Goal: Transaction & Acquisition: Purchase product/service

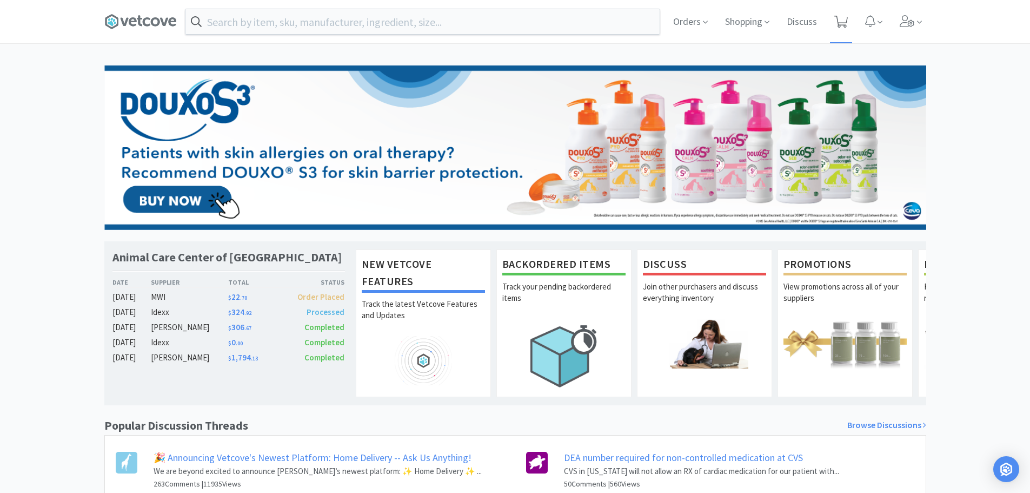
click at [845, 22] on icon at bounding box center [842, 22] width 14 height 12
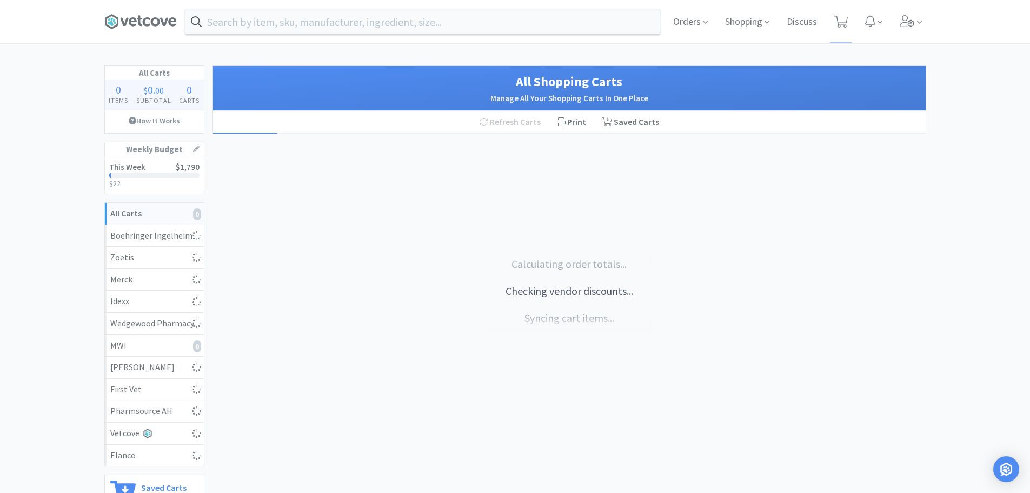
select select "4"
select select "1"
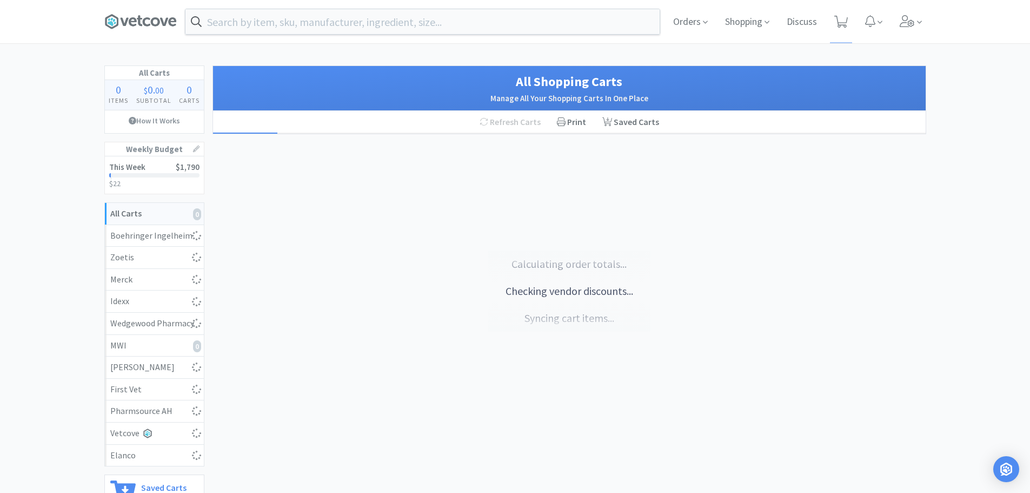
select select "1"
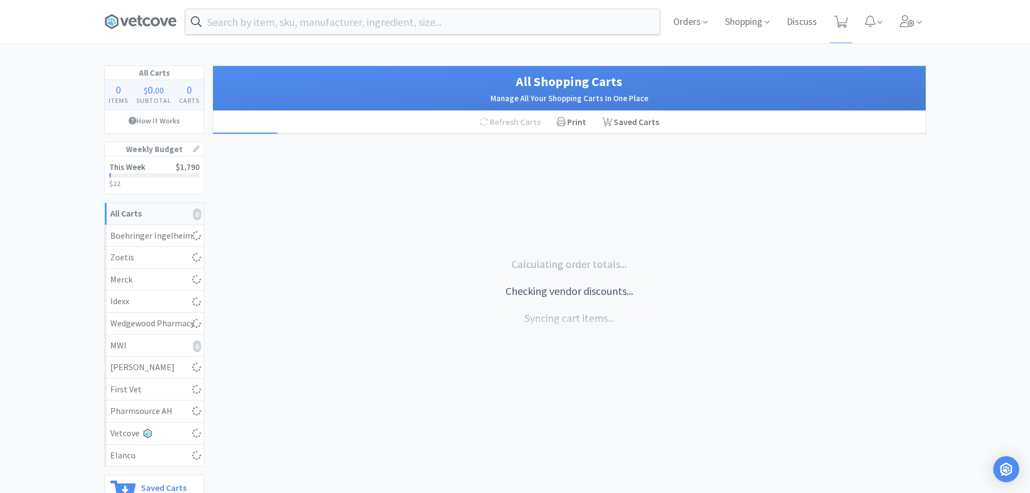
select select "1"
select select "5"
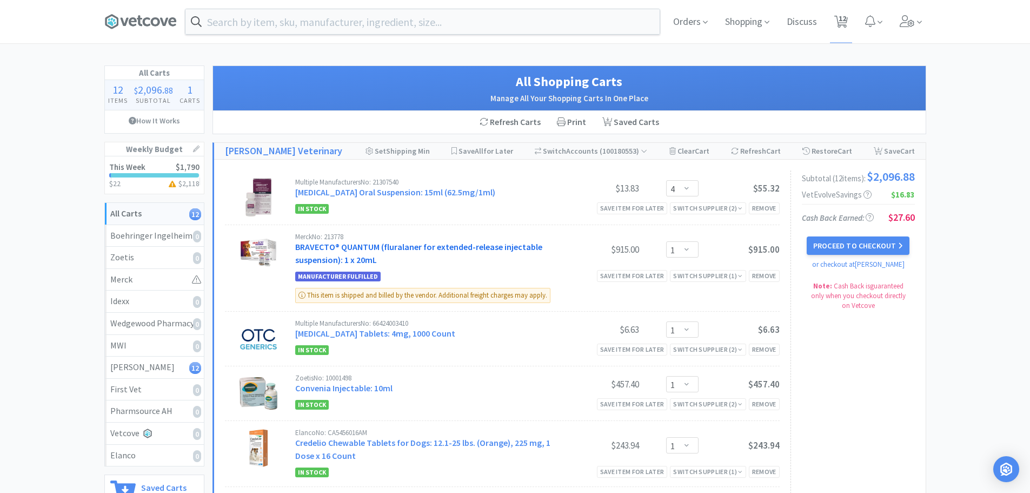
click at [378, 260] on link "BRAVECTO® QUANTUM (fluralaner for extended-release injectable suspension): 1 x …" at bounding box center [418, 253] width 247 height 24
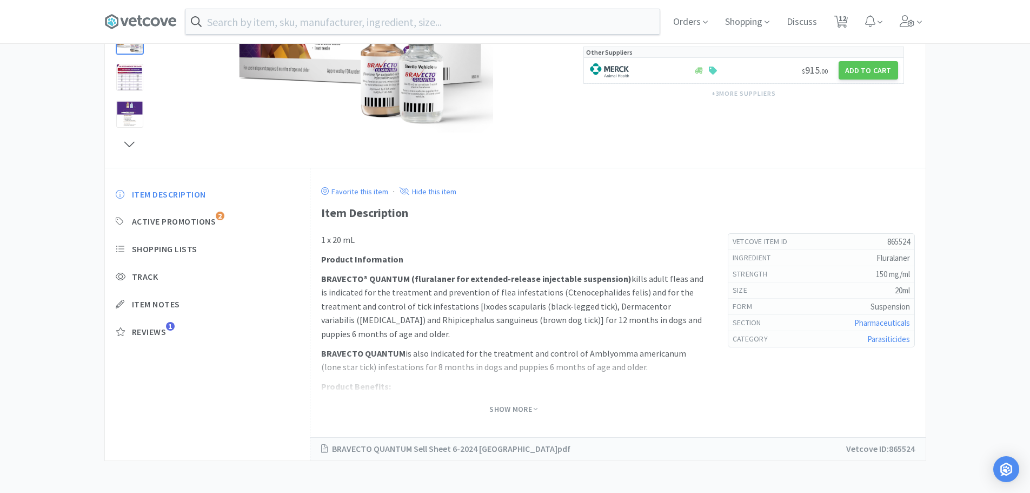
scroll to position [216, 0]
click at [501, 409] on span "Show More" at bounding box center [514, 409] width 48 height 10
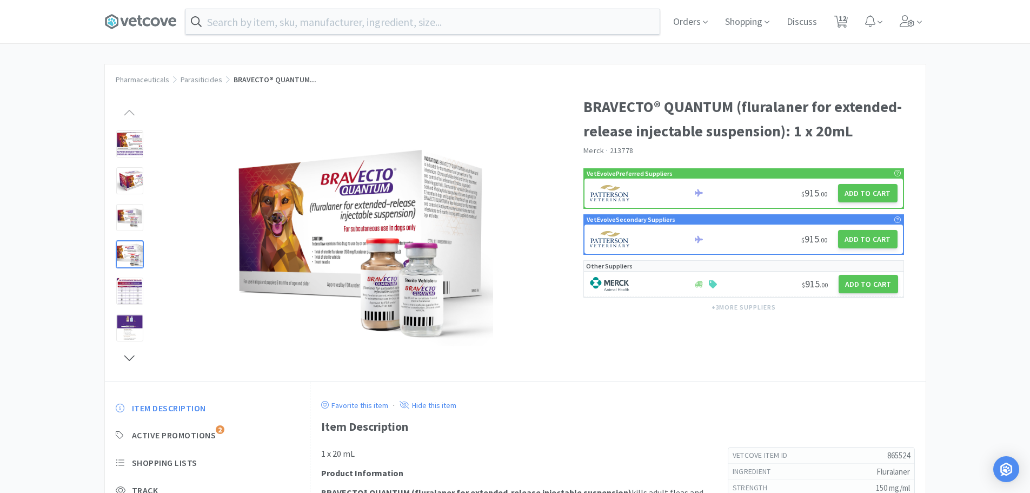
scroll to position [0, 0]
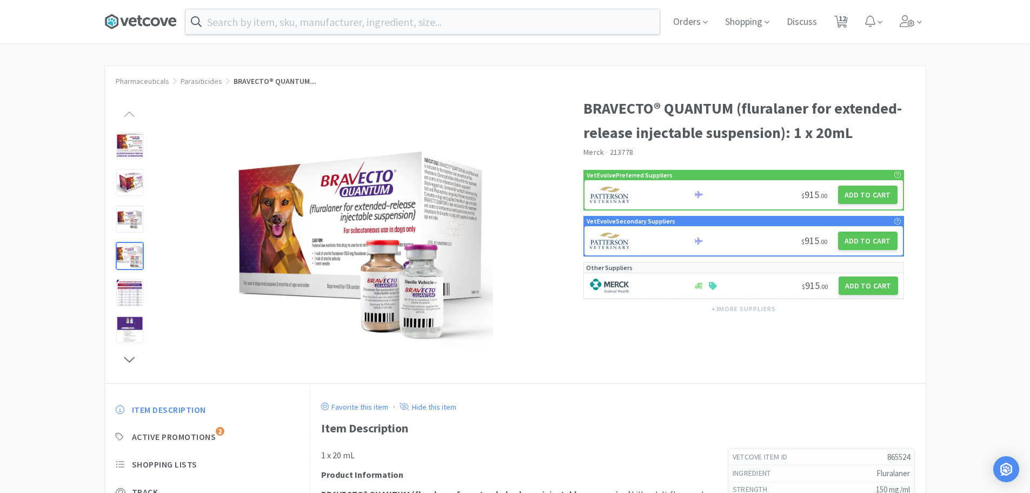
click at [151, 23] on icon at bounding box center [140, 22] width 72 height 16
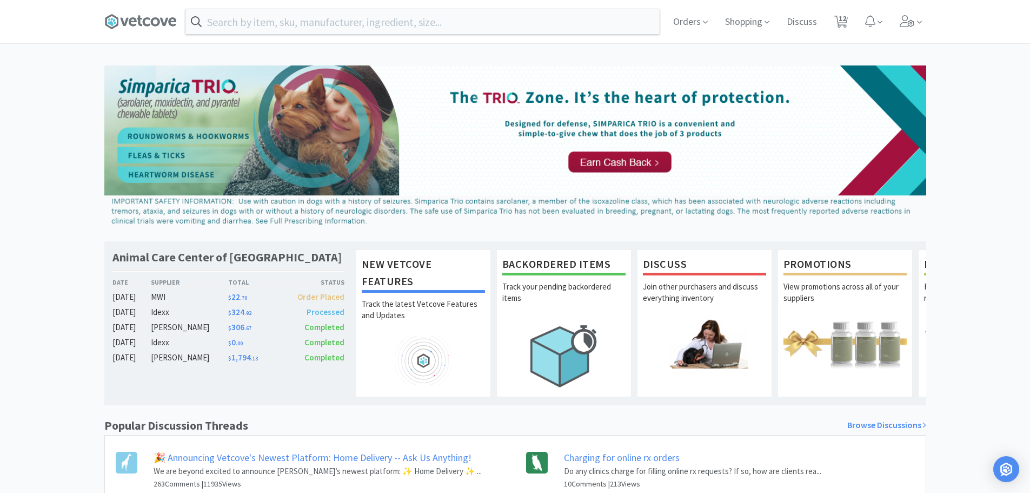
click at [853, 19] on div "Orders Shopping Discuss Discuss 12 12" at bounding box center [796, 21] width 262 height 43
click at [840, 24] on span "12" at bounding box center [843, 18] width 8 height 43
select select "4"
select select "1"
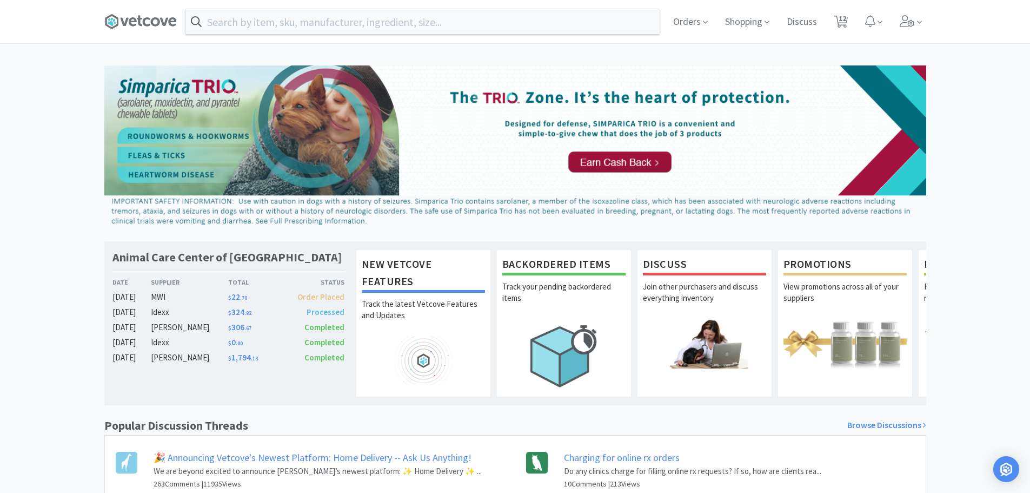
select select "1"
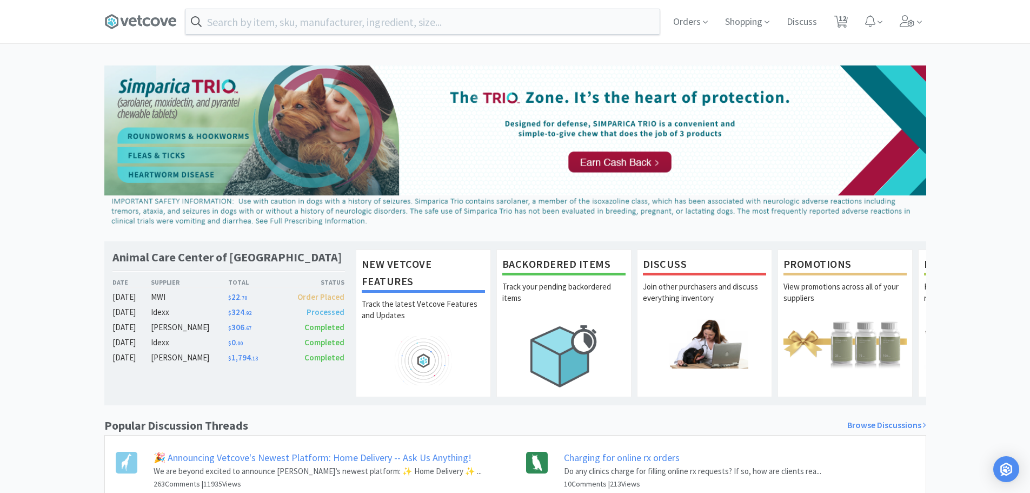
select select "1"
select select "5"
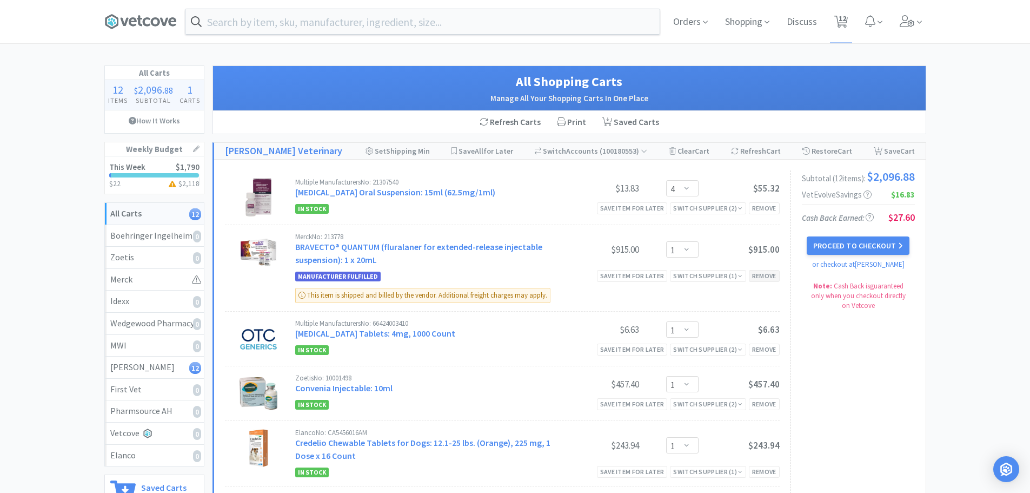
click at [762, 281] on div "Remove" at bounding box center [764, 275] width 31 height 11
select select "1"
select select "5"
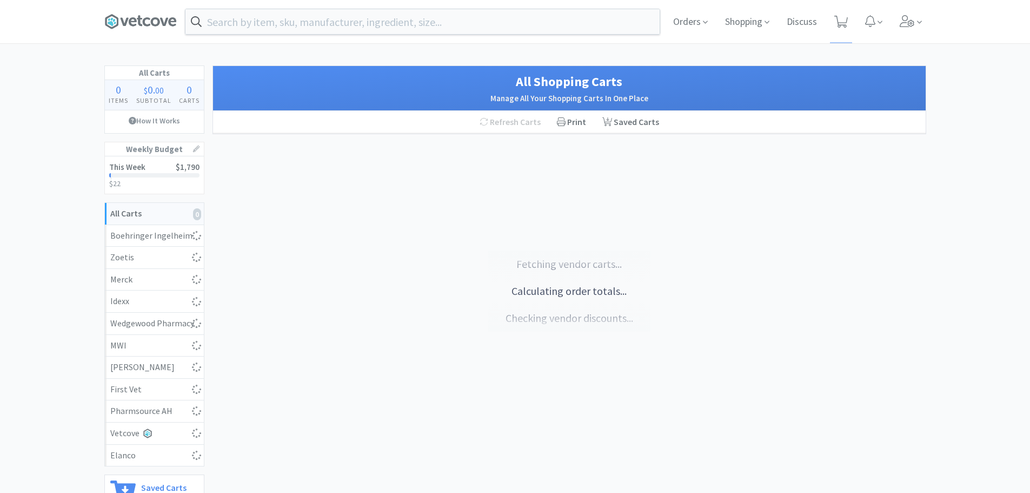
select select "4"
select select "1"
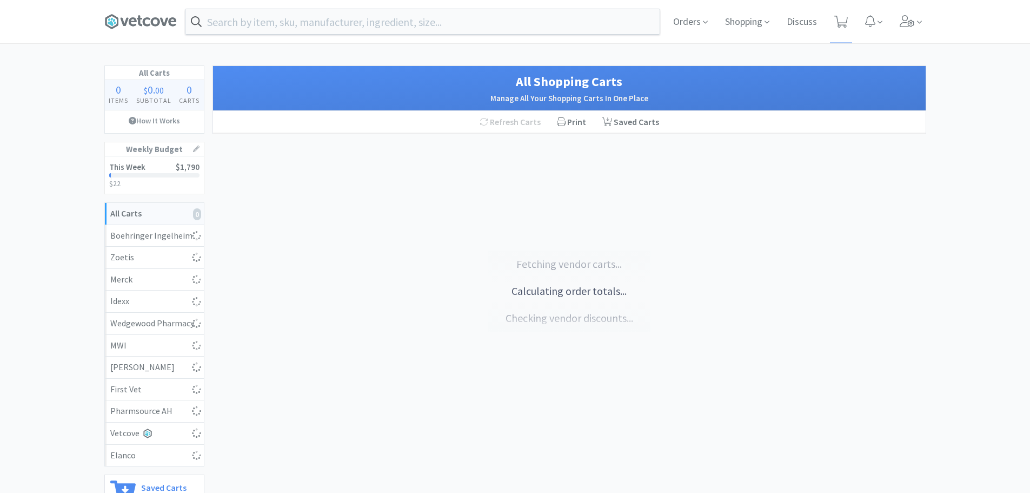
select select "1"
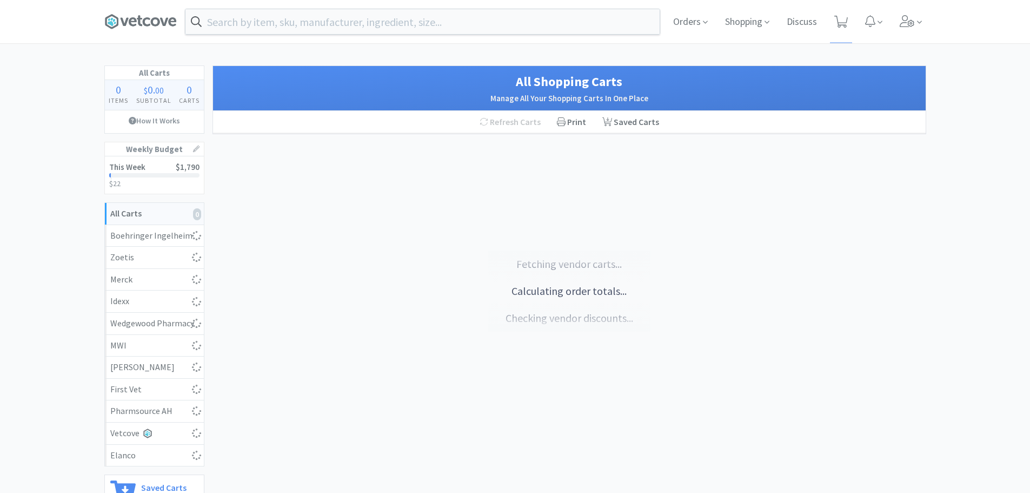
select select "5"
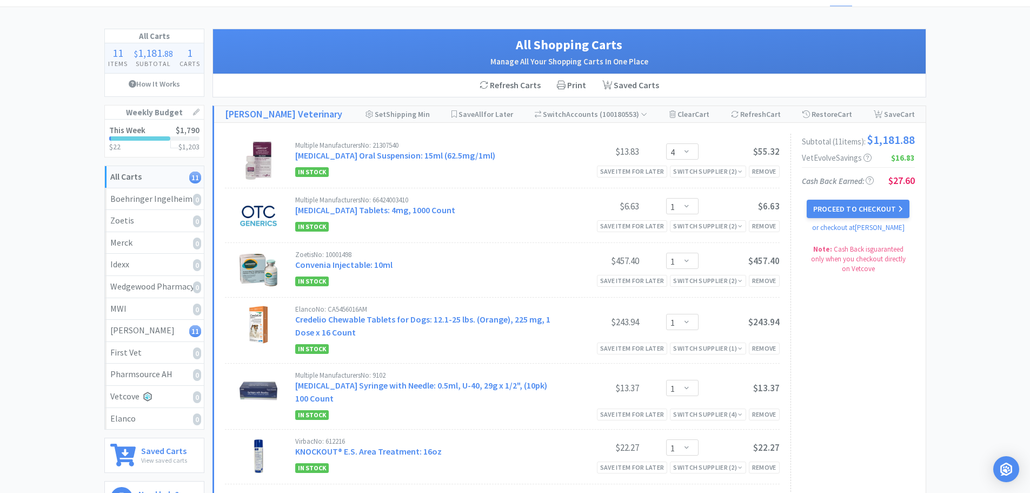
scroll to position [28, 0]
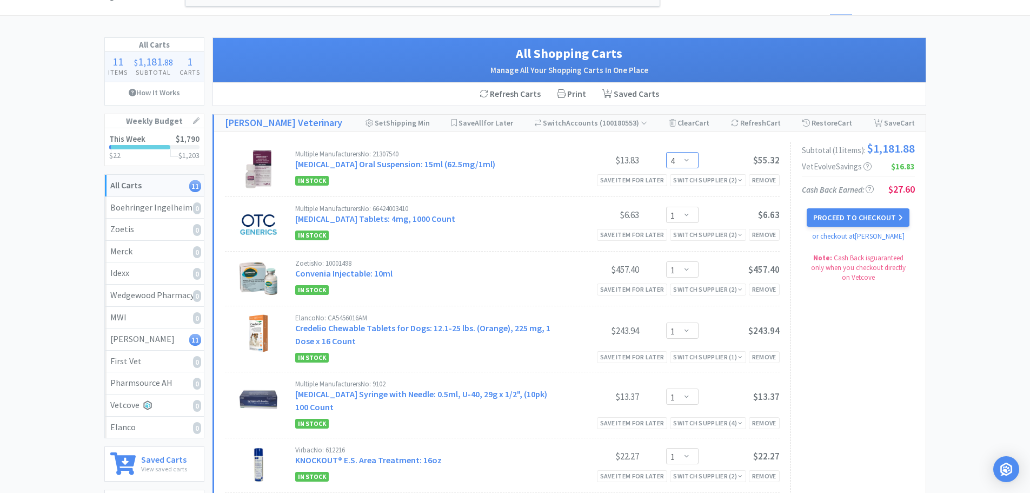
click at [696, 168] on select "Enter Quantity 1 2 3 4 5 6 7 8 9 10 11 12 13 14 15 16 17 18 19 20 Enter Quantity" at bounding box center [682, 160] width 32 height 16
click at [666, 158] on select "Enter Quantity 1 2 3 4 5 6 7 8 9 10 11 12 13 14 15 16 17 18 19 20 Enter Quantity" at bounding box center [682, 160] width 32 height 16
select select "5"
select select "1"
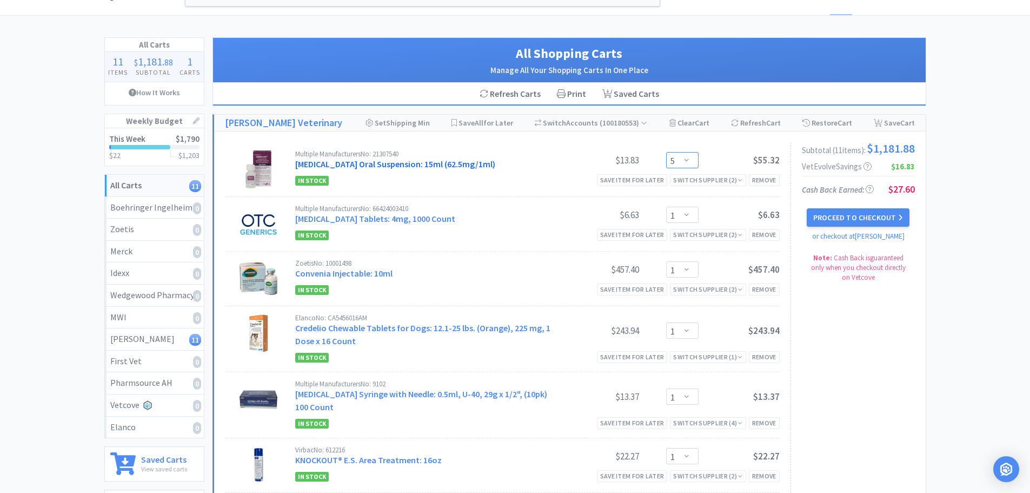
select select "4"
select select "5"
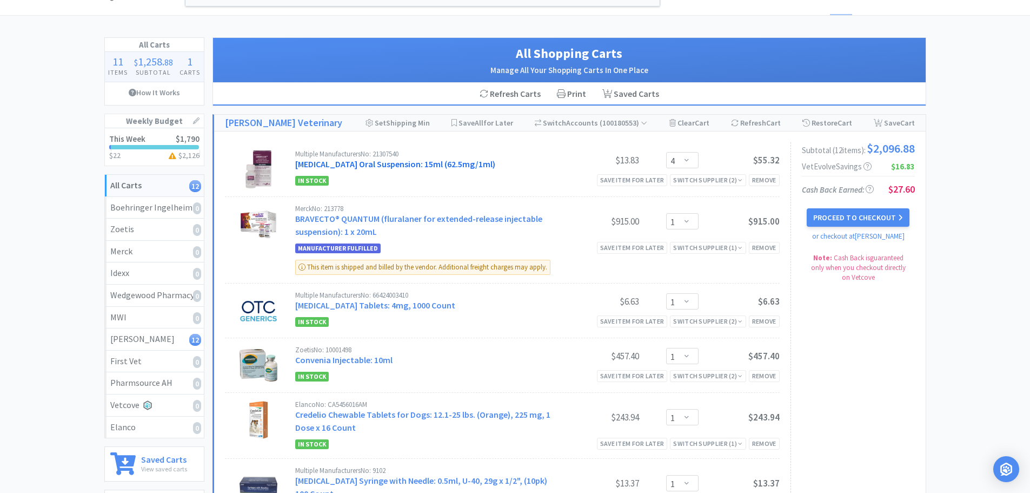
click at [436, 166] on link "[MEDICAL_DATA] Oral Suspension: 15ml (62.5mg/1ml)" at bounding box center [395, 163] width 200 height 11
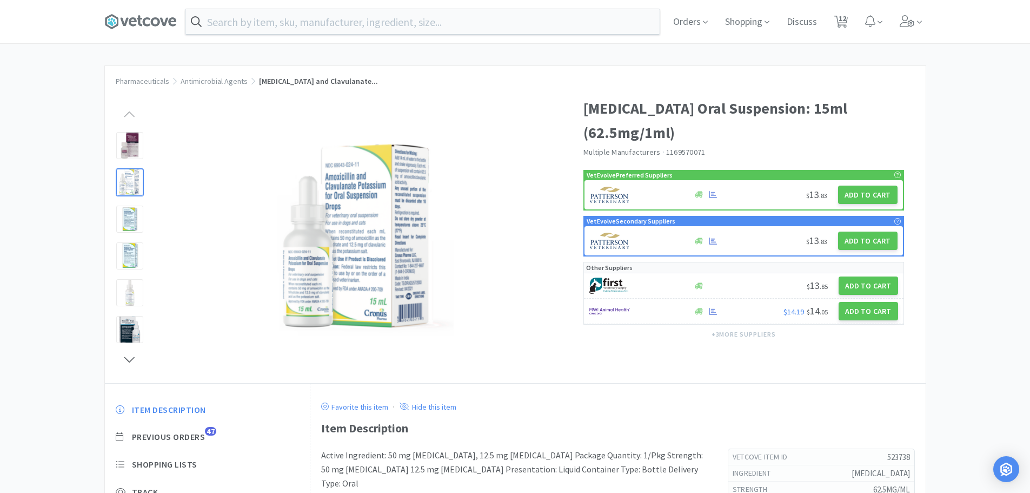
select select "4"
select select "1"
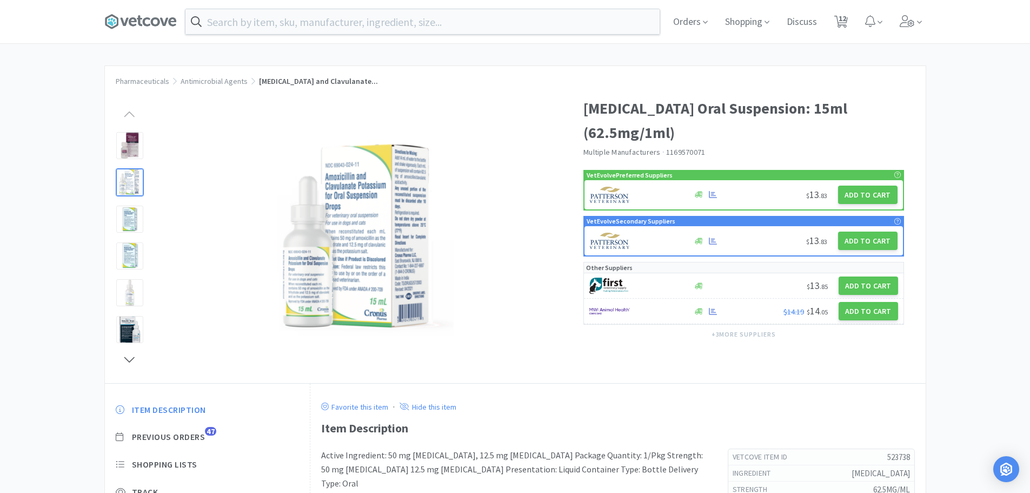
select select "1"
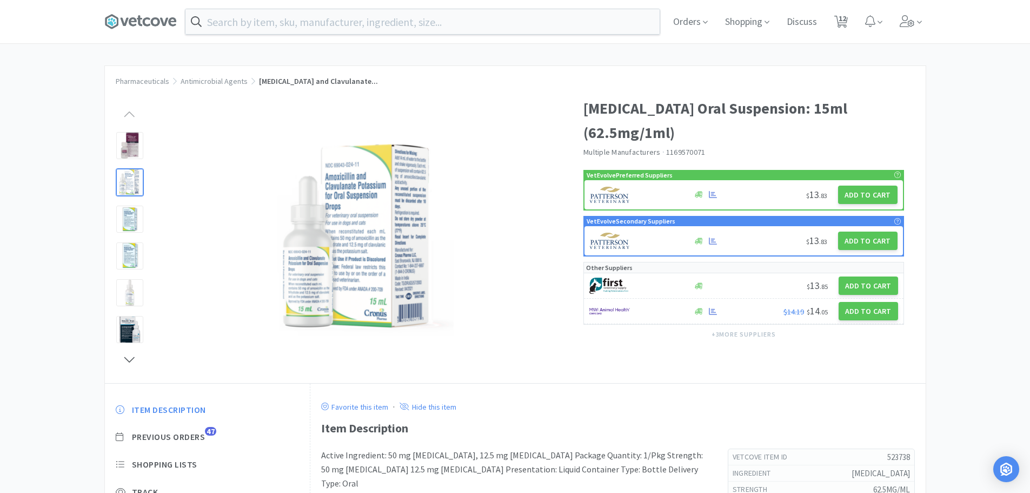
select select "1"
select select "5"
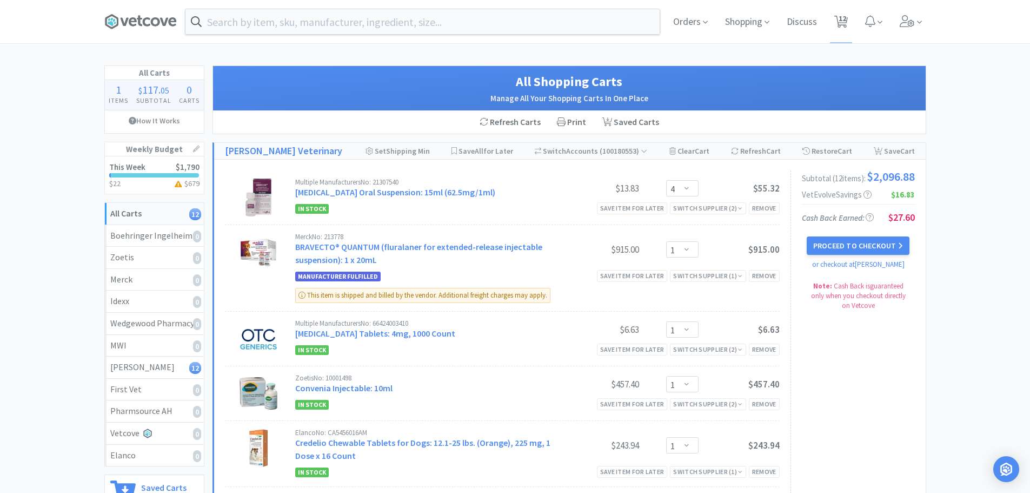
scroll to position [28, 0]
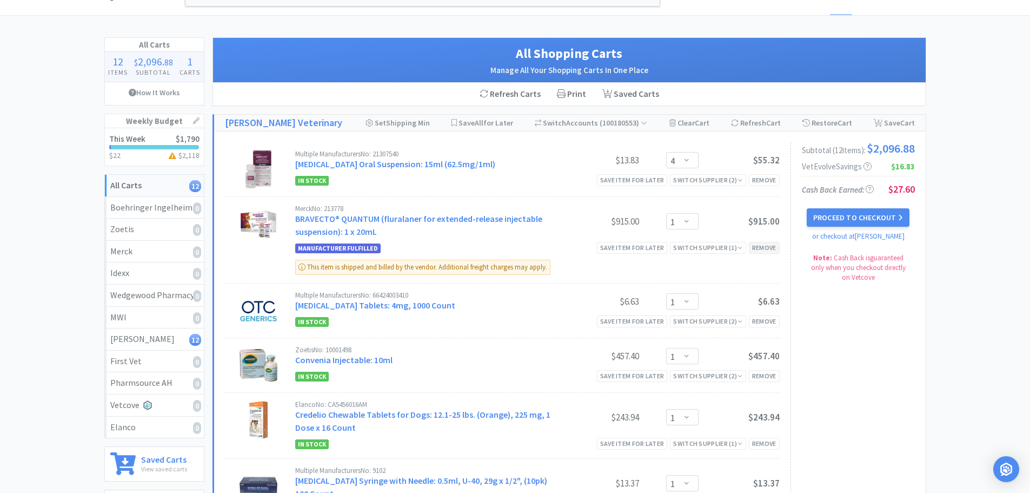
click at [758, 253] on div "Remove" at bounding box center [764, 247] width 31 height 11
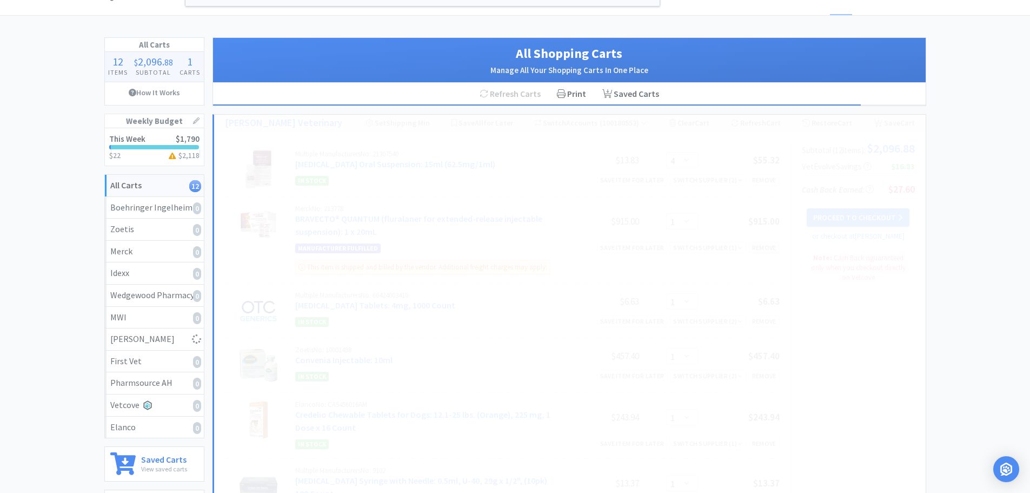
select select "5"
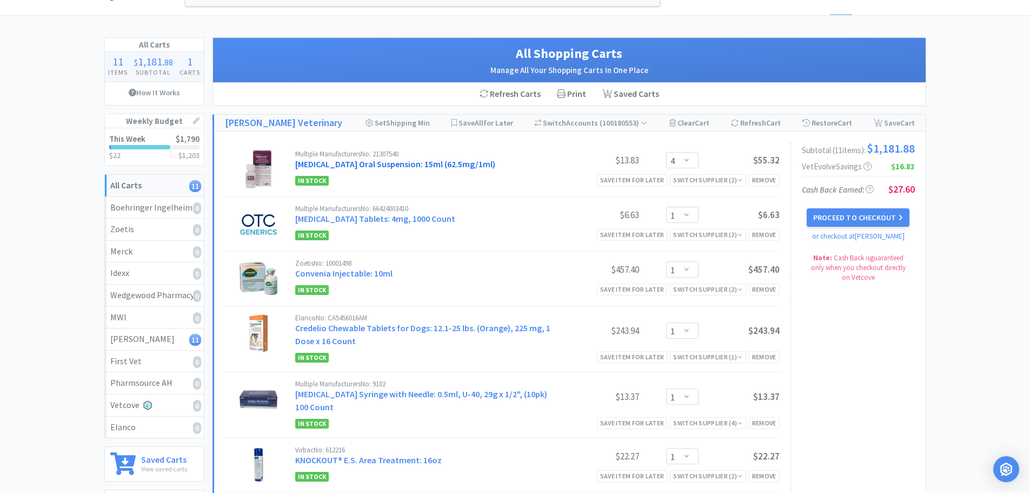
click at [444, 163] on link "[MEDICAL_DATA] Oral Suspension: 15ml (62.5mg/1ml)" at bounding box center [395, 163] width 200 height 11
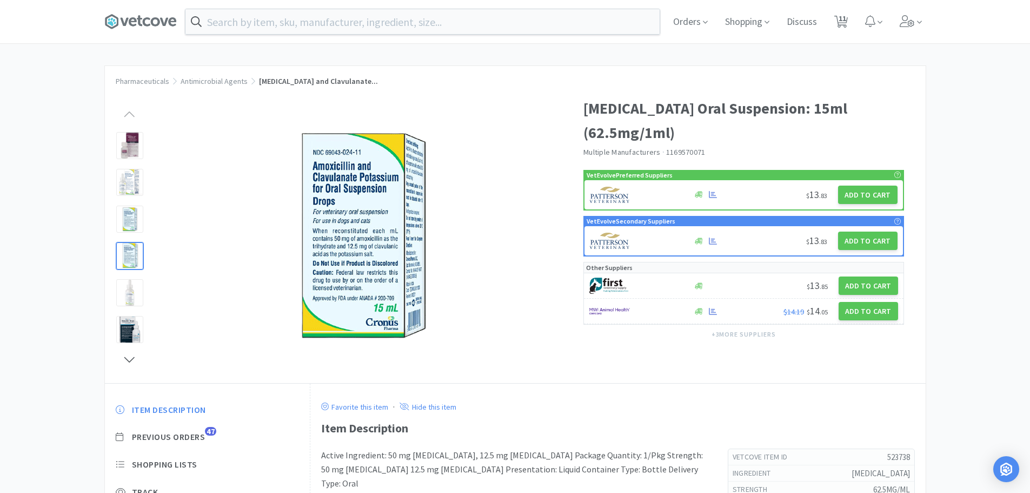
select select "4"
select select "1"
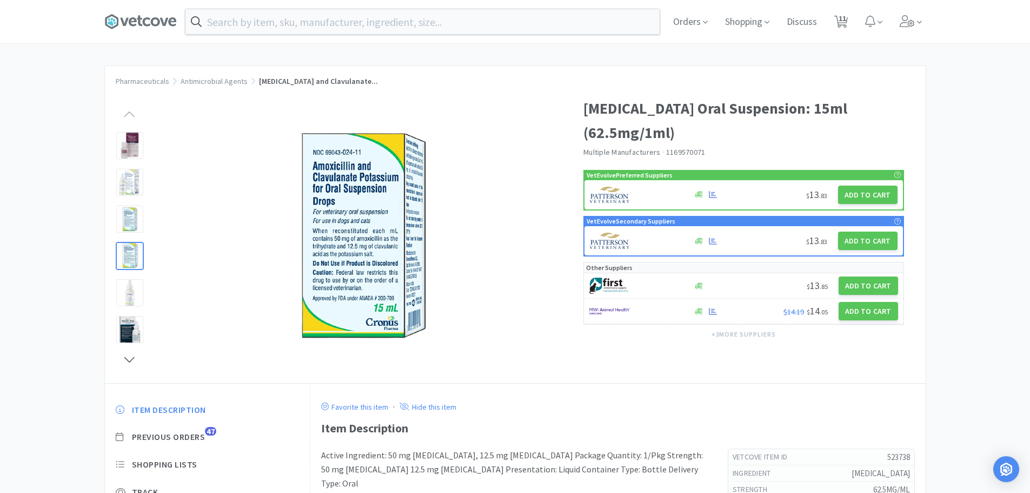
select select "1"
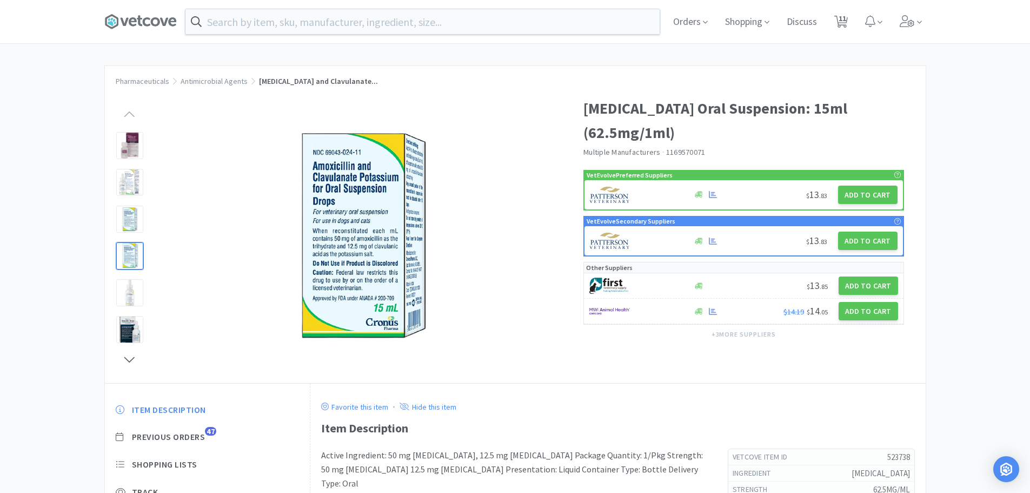
select select "5"
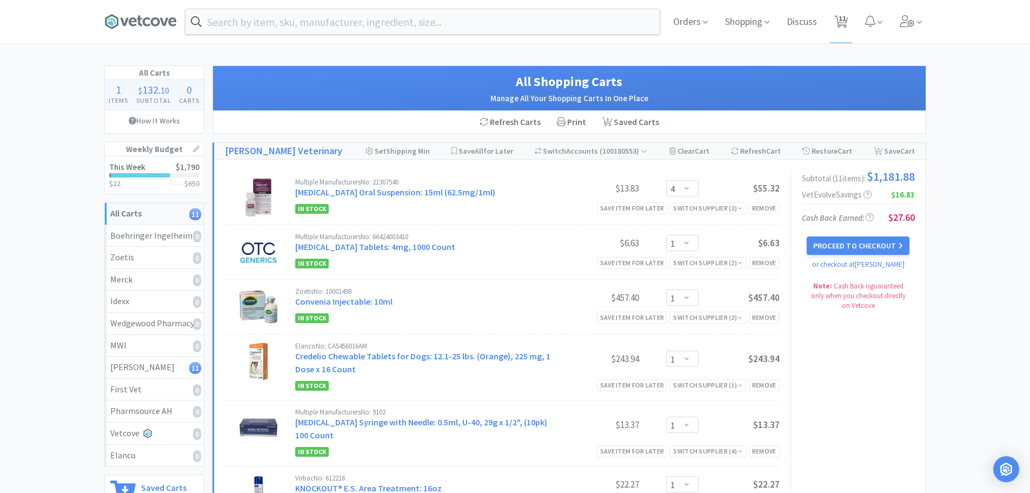
scroll to position [28, 0]
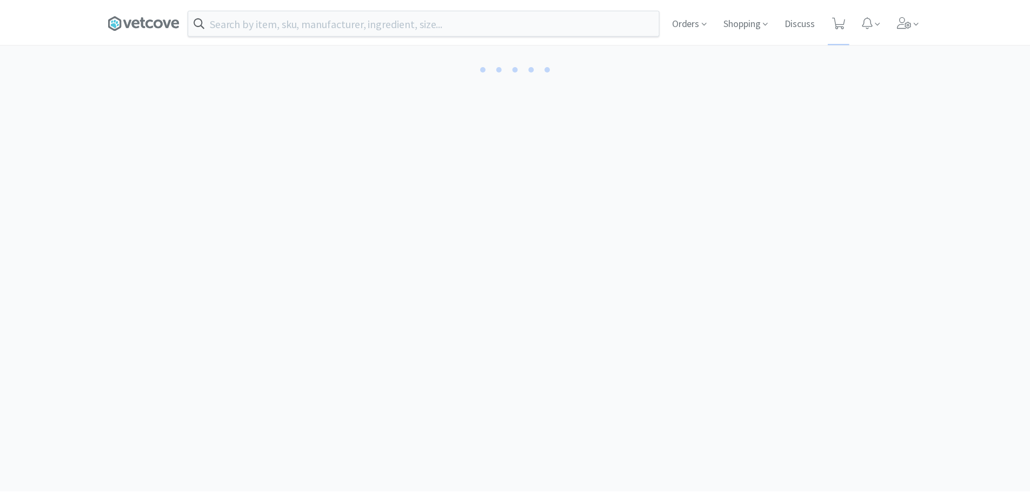
scroll to position [28, 0]
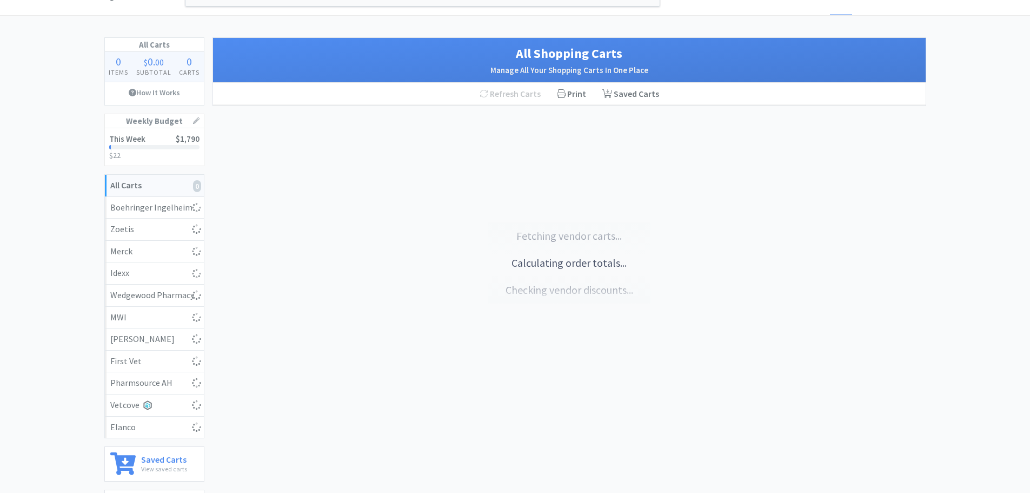
select select "4"
select select "1"
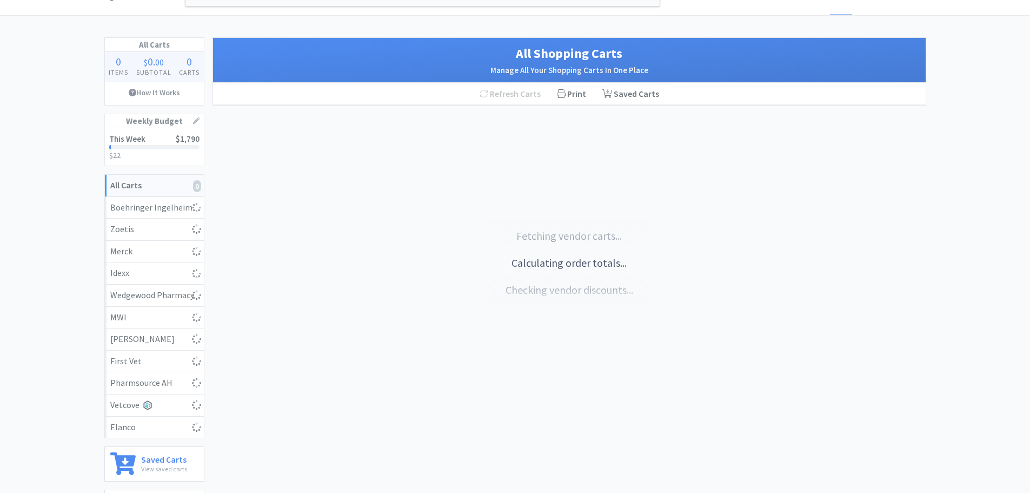
select select "1"
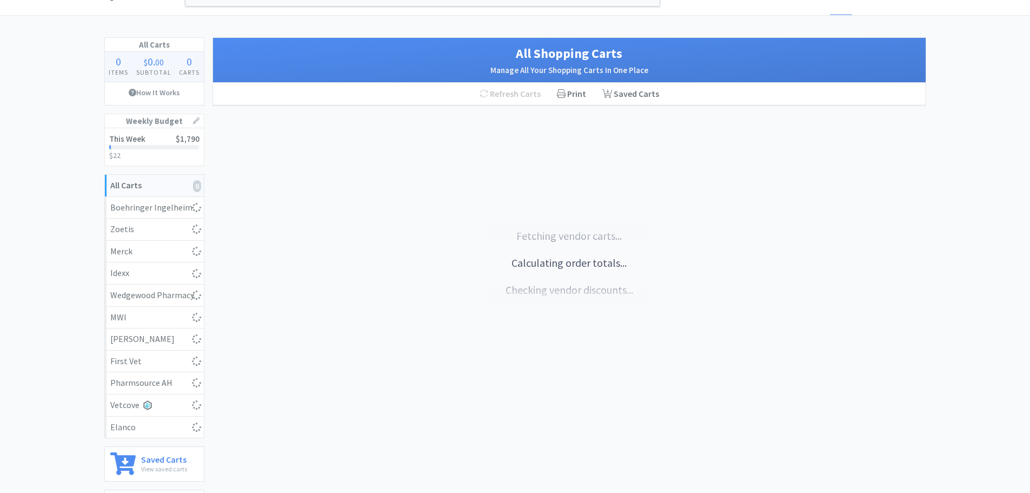
select select "5"
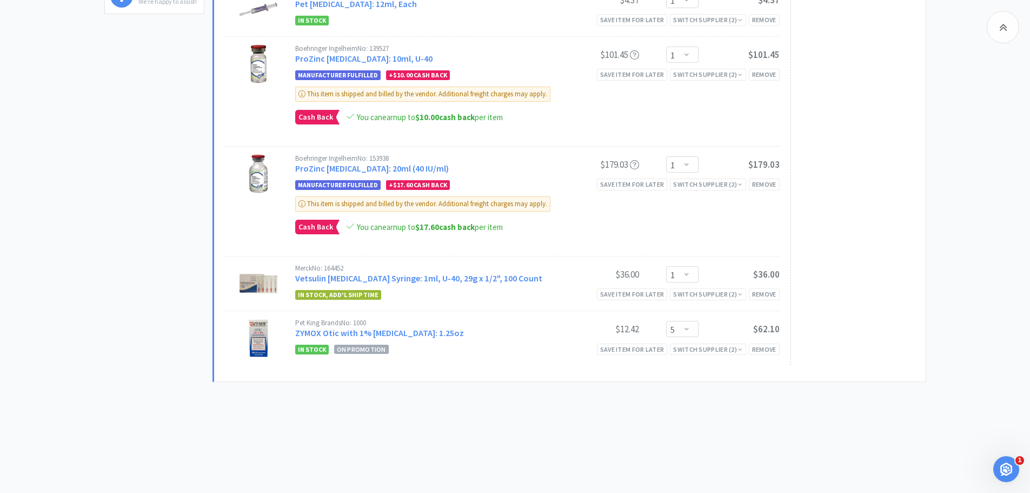
scroll to position [0, 0]
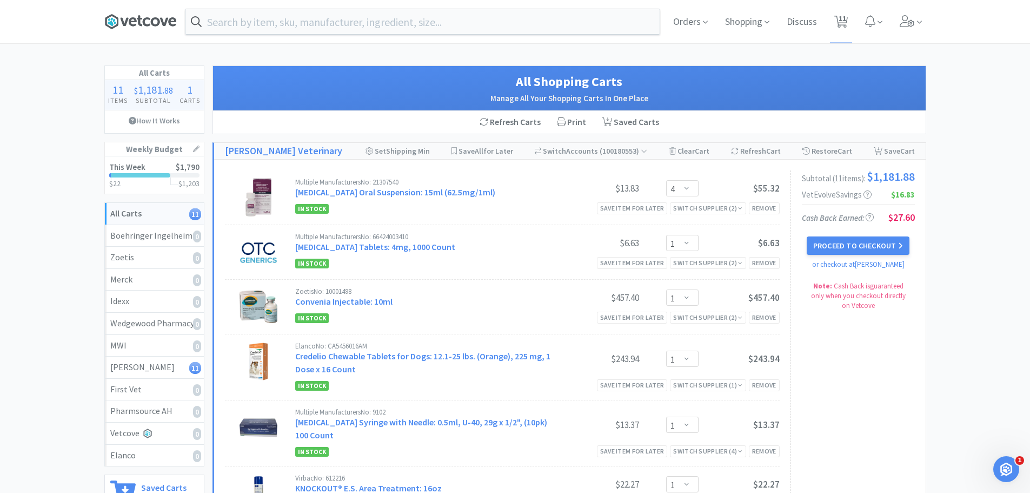
click at [145, 22] on icon at bounding box center [140, 22] width 72 height 16
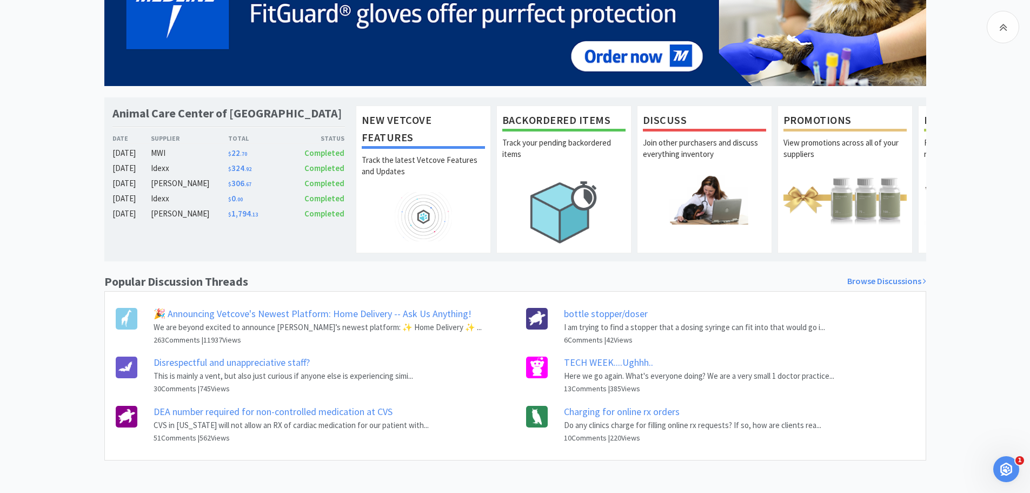
scroll to position [152, 0]
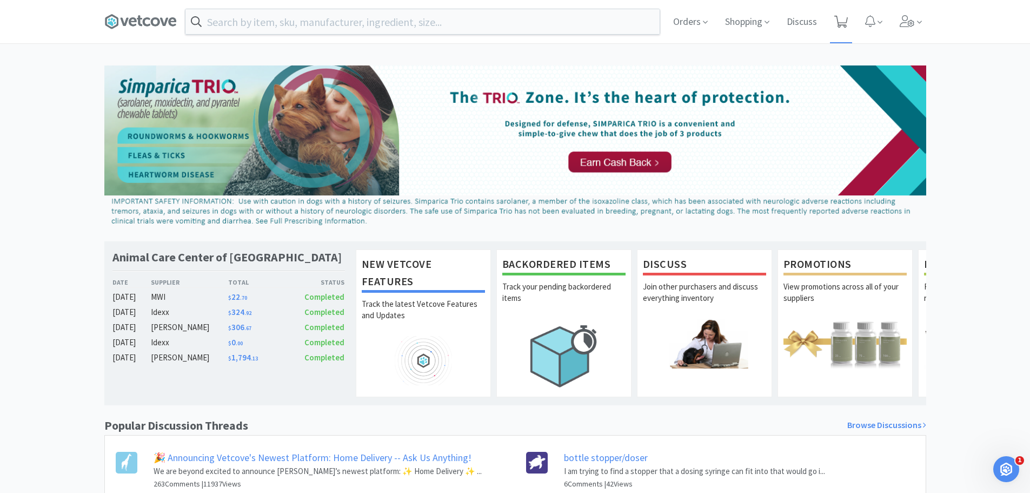
click at [841, 23] on icon at bounding box center [842, 22] width 14 height 12
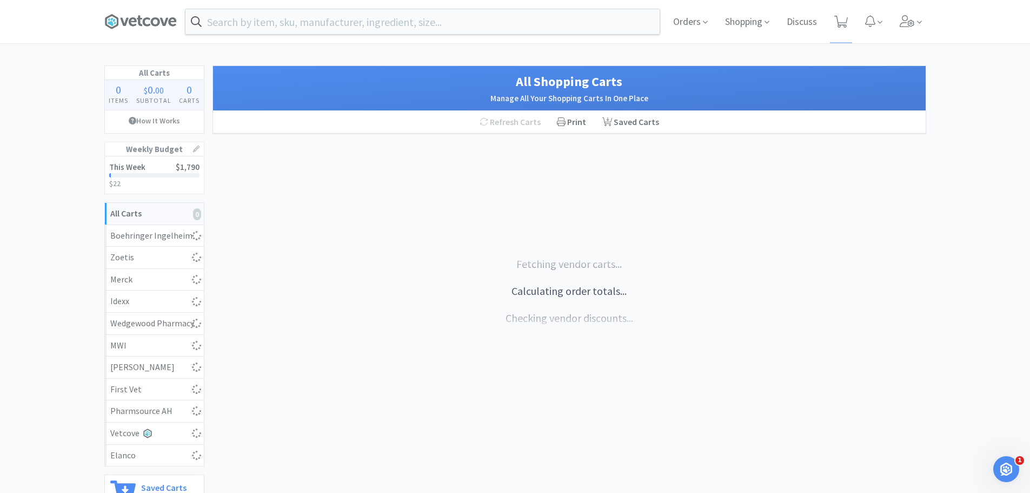
select select "4"
select select "1"
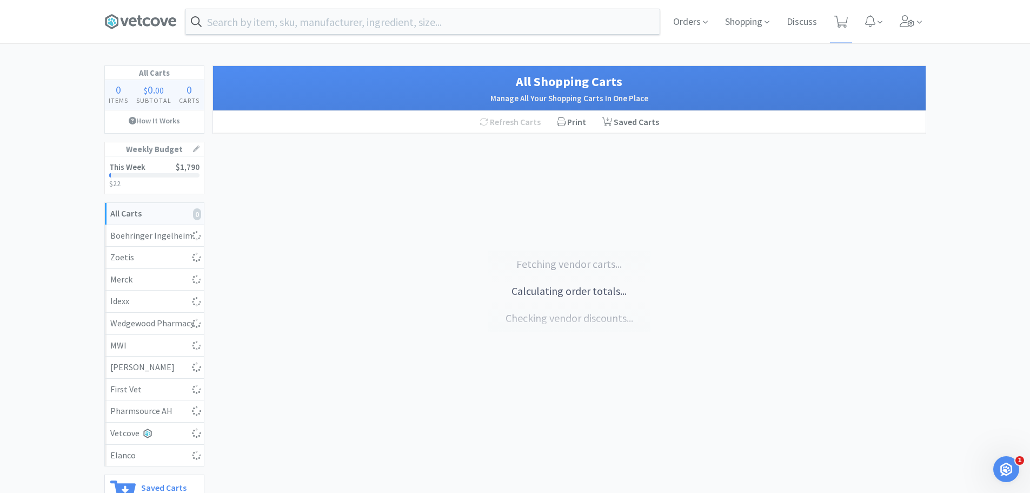
select select "1"
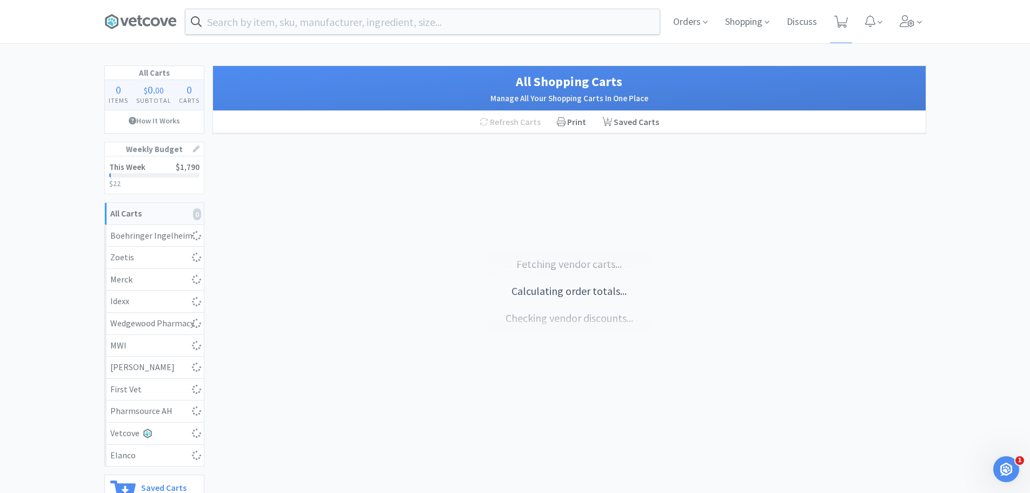
select select "5"
select select "4"
select select "1"
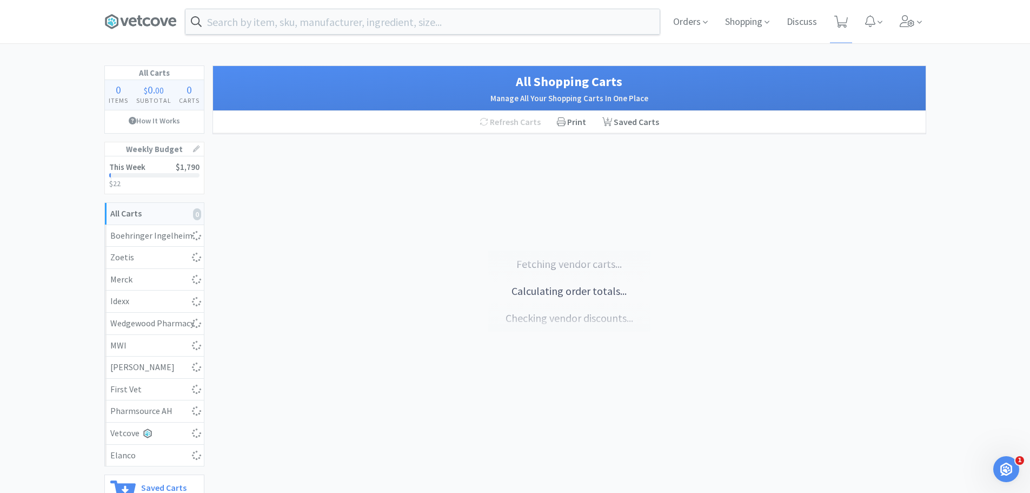
select select "1"
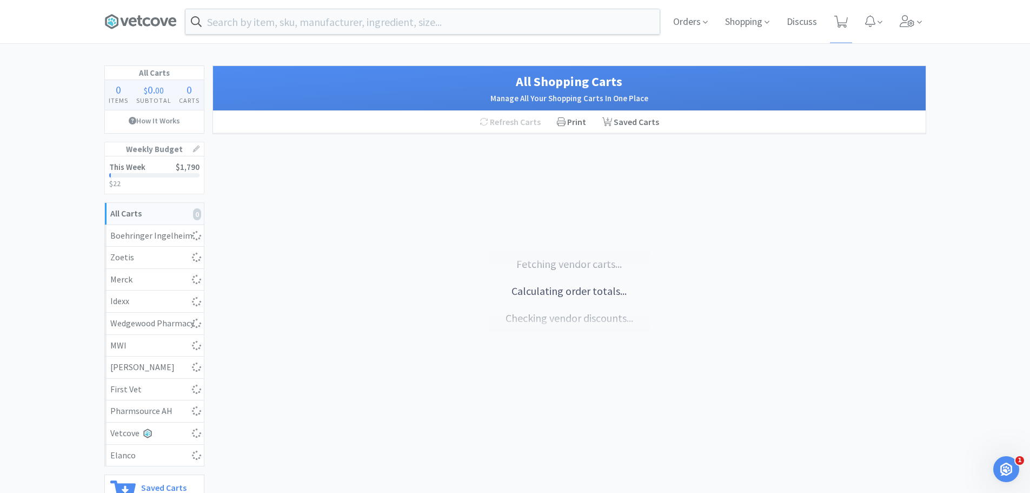
select select "1"
select select "5"
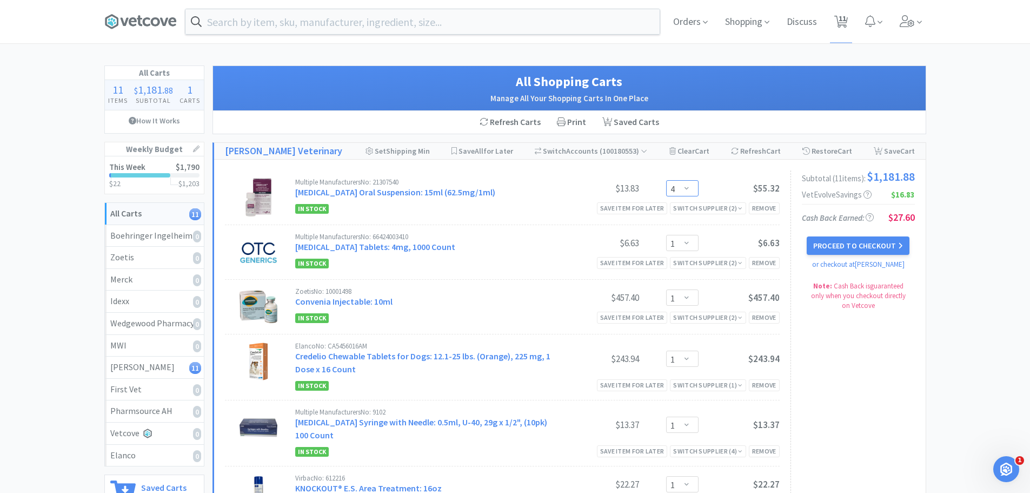
click at [690, 196] on select "Enter Quantity 1 2 3 4 5 6 7 8 9 10 11 12 13 14 15 16 17 18 19 20 Enter Quantity" at bounding box center [682, 188] width 32 height 16
click at [666, 187] on select "Enter Quantity 1 2 3 4 5 6 7 8 9 10 11 12 13 14 15 16 17 18 19 20 Enter Quantity" at bounding box center [682, 188] width 32 height 16
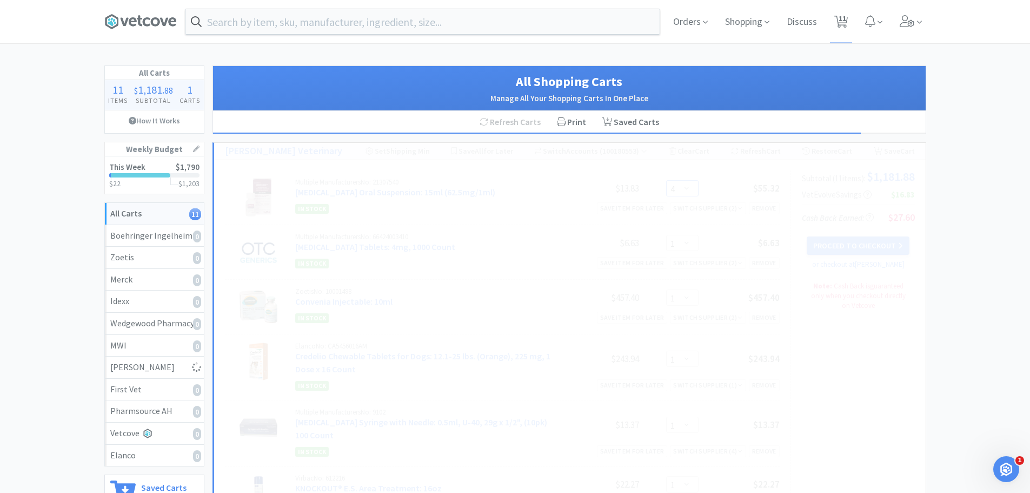
select select "5"
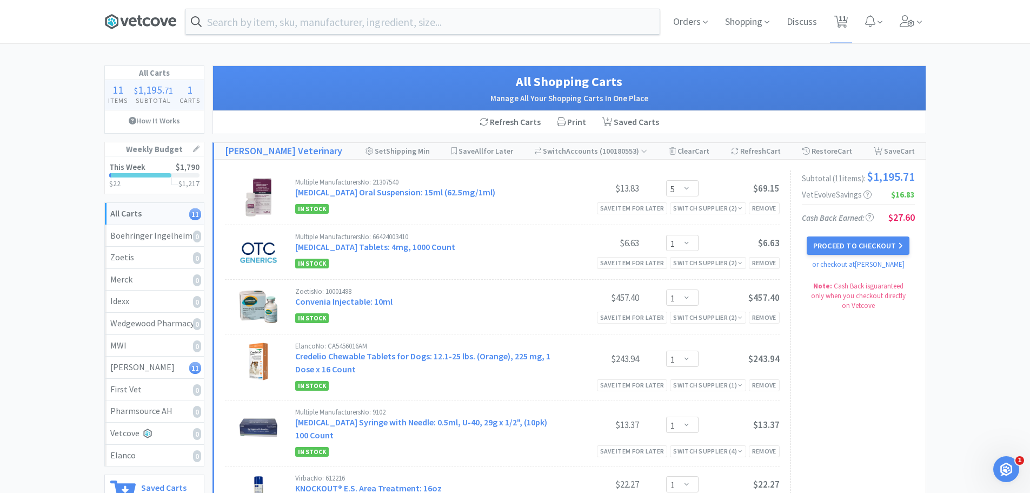
click at [134, 28] on icon at bounding box center [140, 22] width 72 height 16
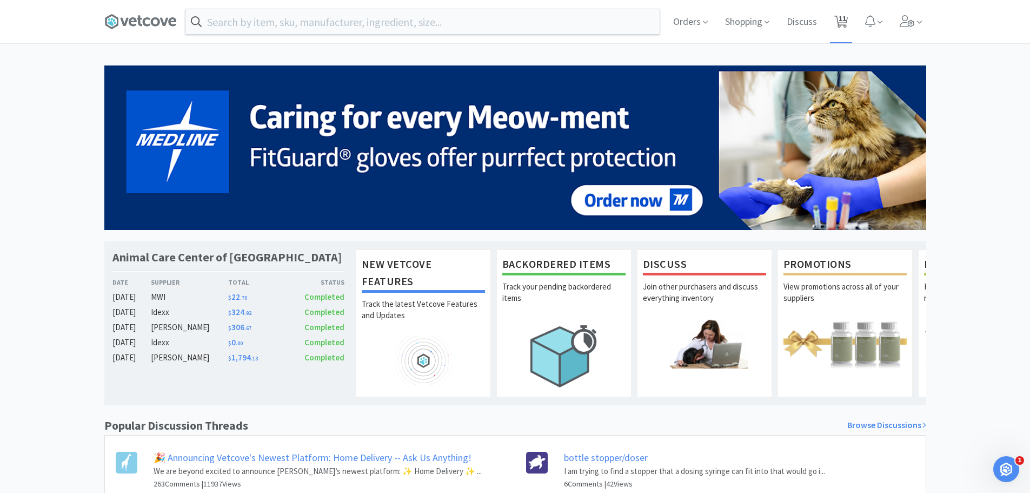
click at [845, 21] on span "11" at bounding box center [843, 18] width 8 height 43
select select "5"
select select "1"
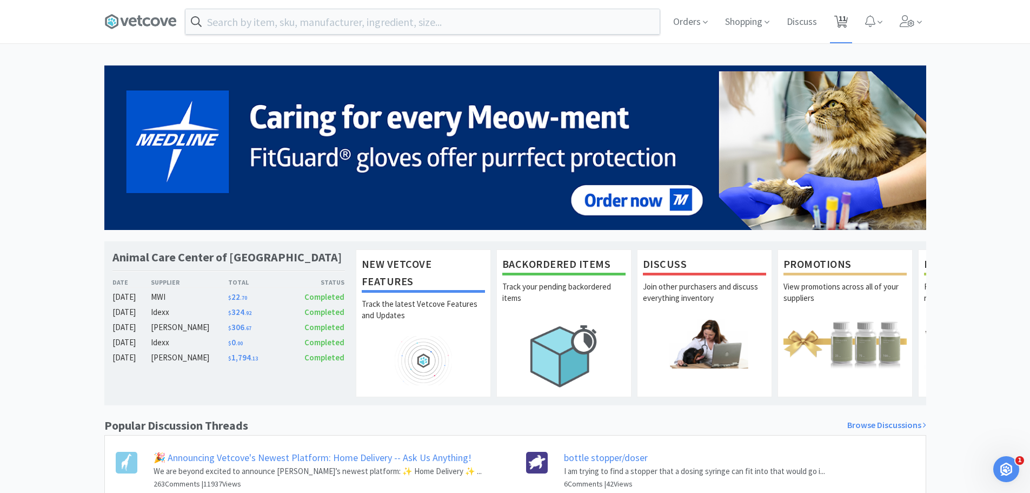
select select "1"
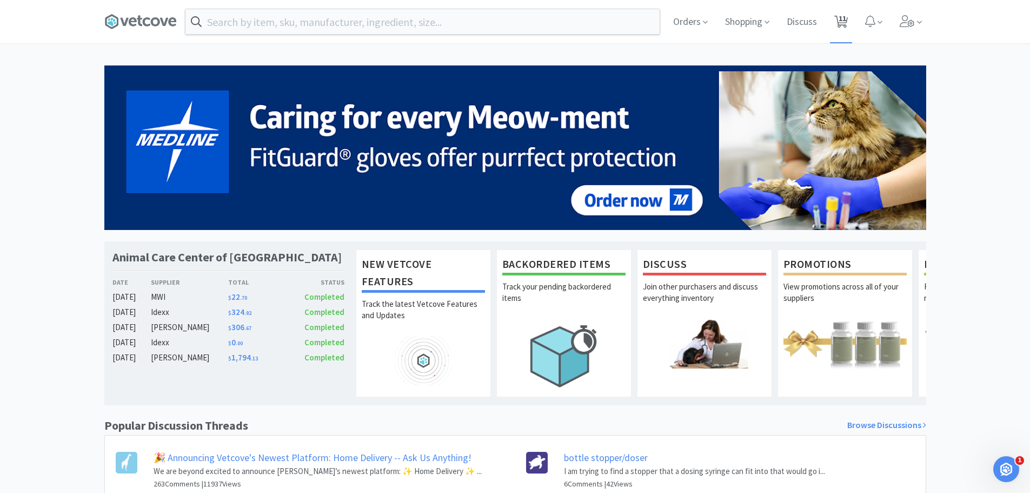
select select "1"
select select "5"
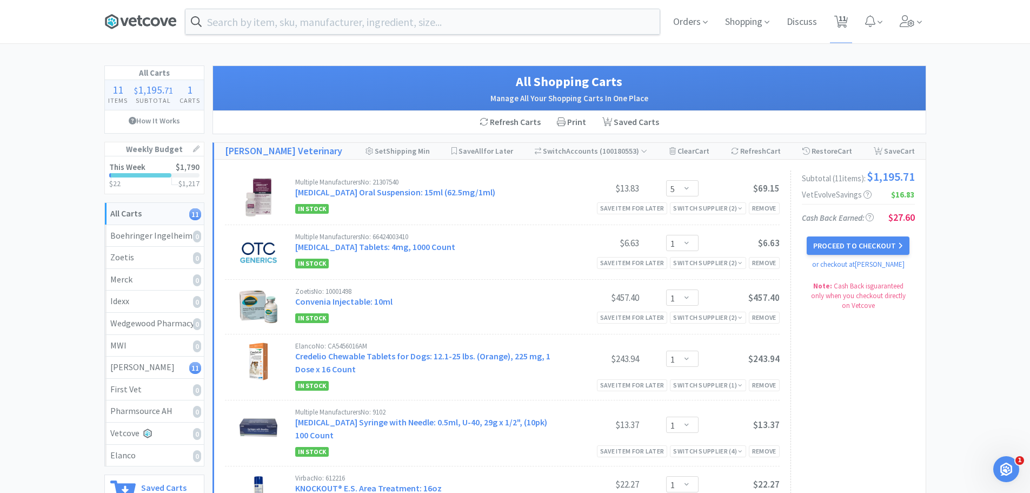
click at [147, 14] on icon at bounding box center [140, 22] width 72 height 16
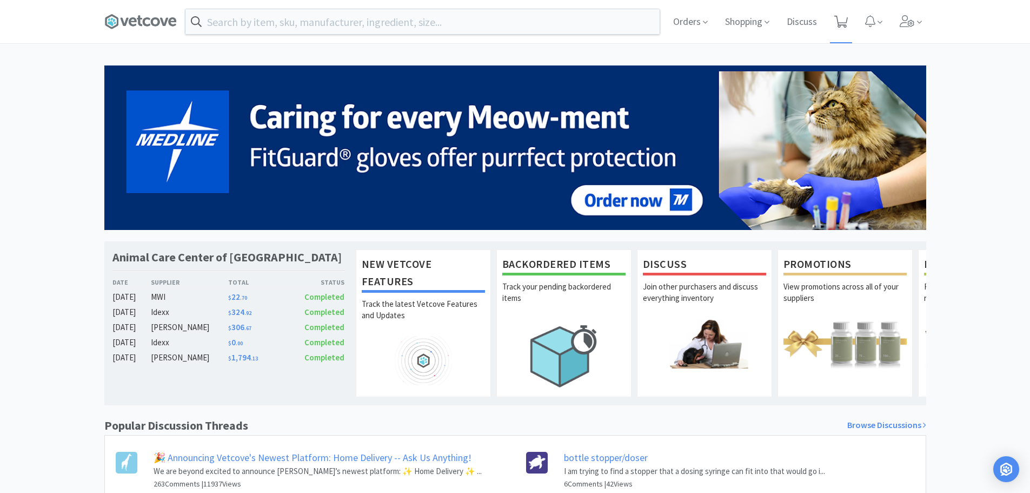
click at [838, 28] on span at bounding box center [842, 21] width 14 height 15
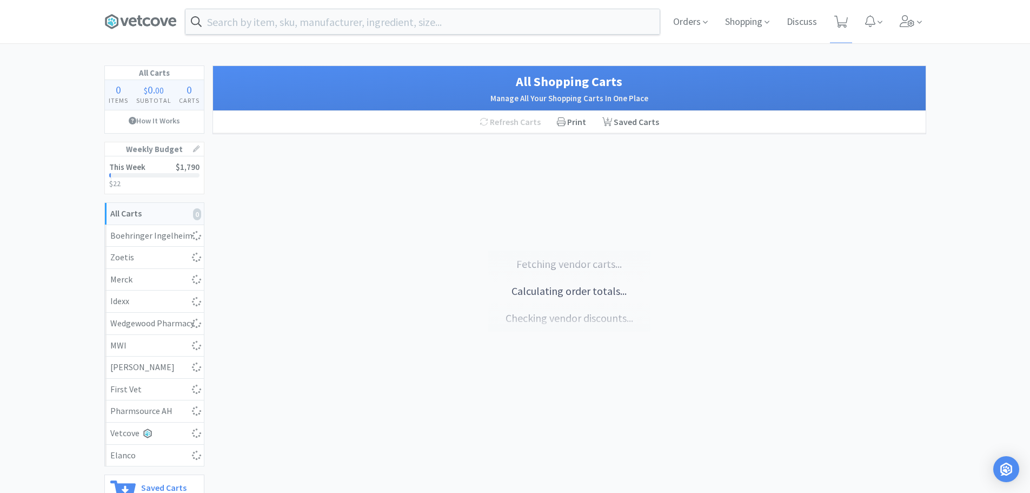
select select "5"
select select "1"
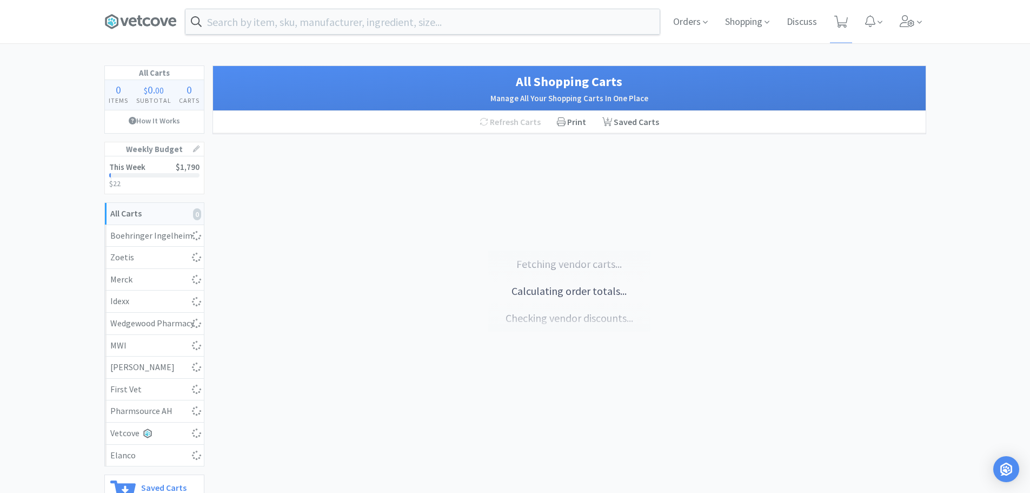
select select "1"
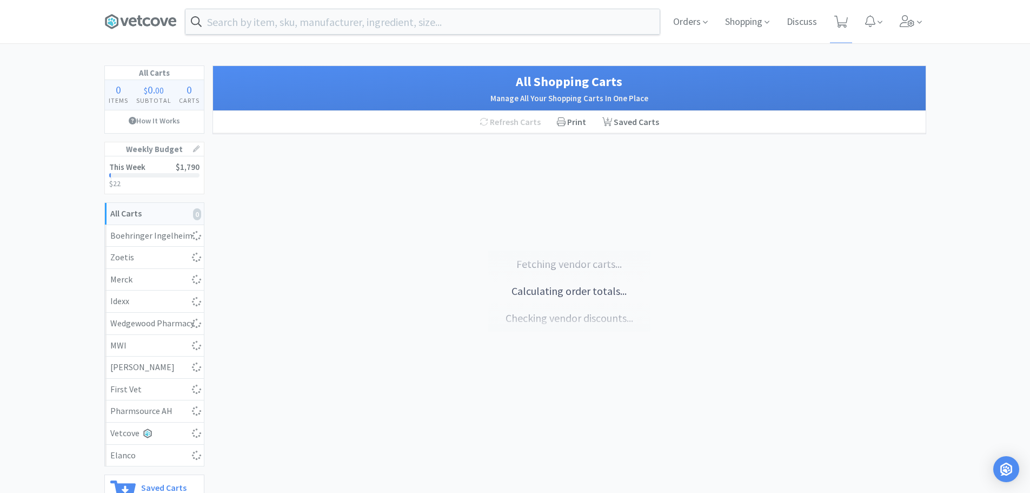
select select "5"
select select "1"
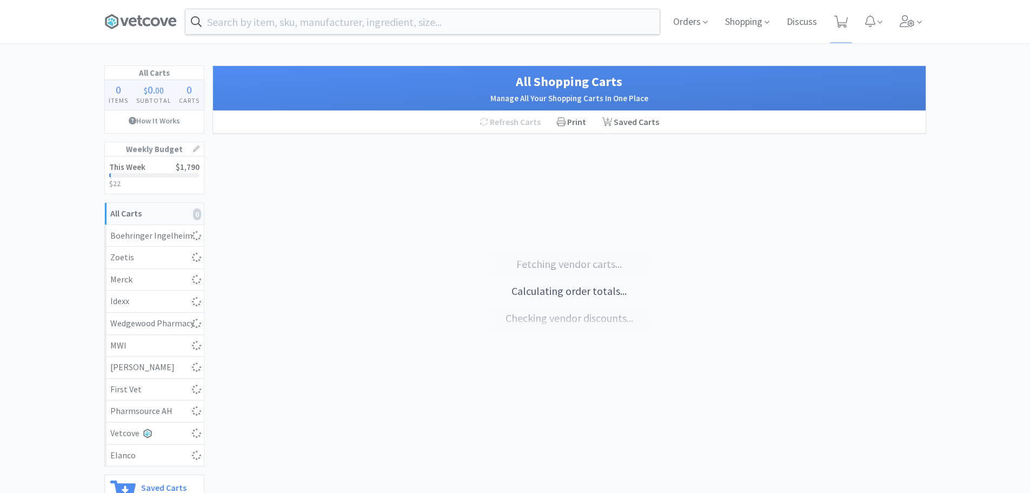
select select "1"
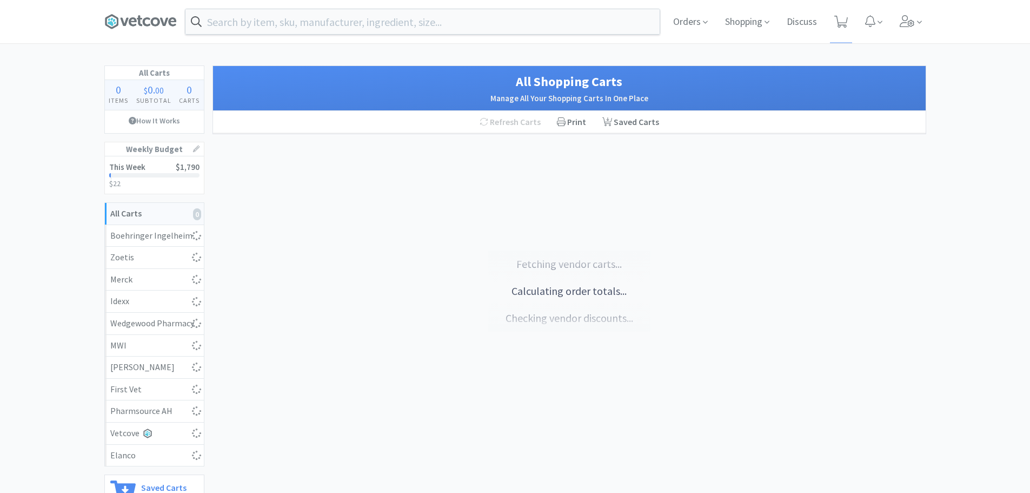
select select "1"
select select "5"
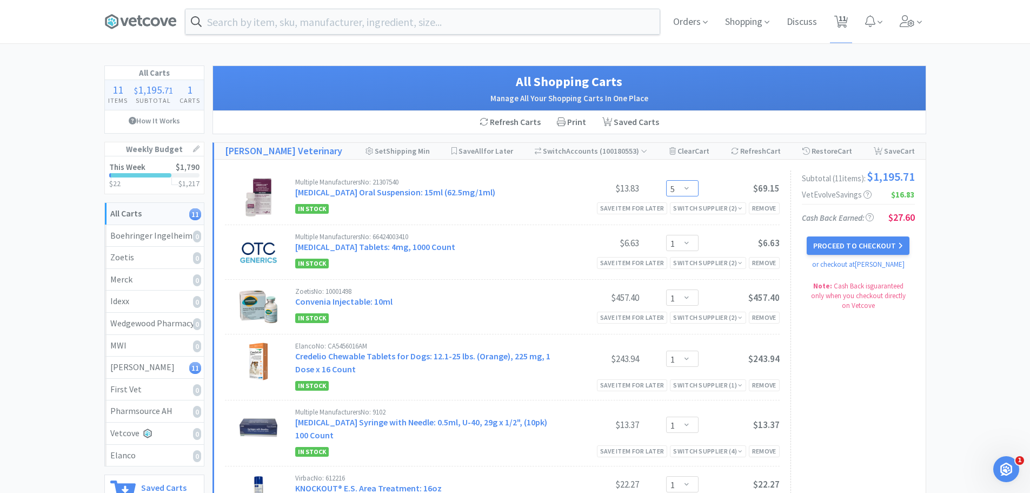
click at [690, 194] on select "Enter Quantity 1 2 3 4 5 6 7 8 9 10 11 12 13 14 15 16 17 18 19 20 Enter Quantity" at bounding box center [682, 188] width 32 height 16
click at [666, 187] on select "Enter Quantity 1 2 3 4 5 6 7 8 9 10 11 12 13 14 15 16 17 18 19 20 Enter Quantity" at bounding box center [682, 188] width 32 height 16
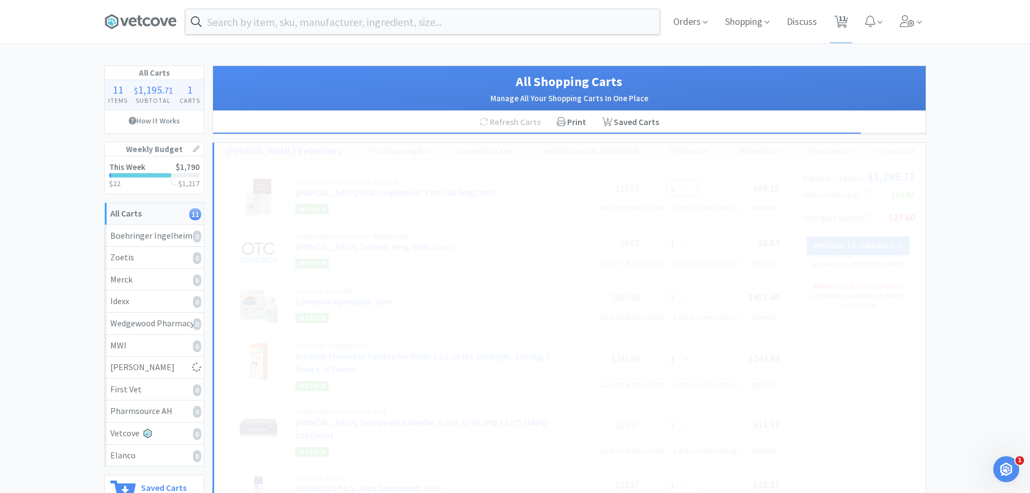
select select "4"
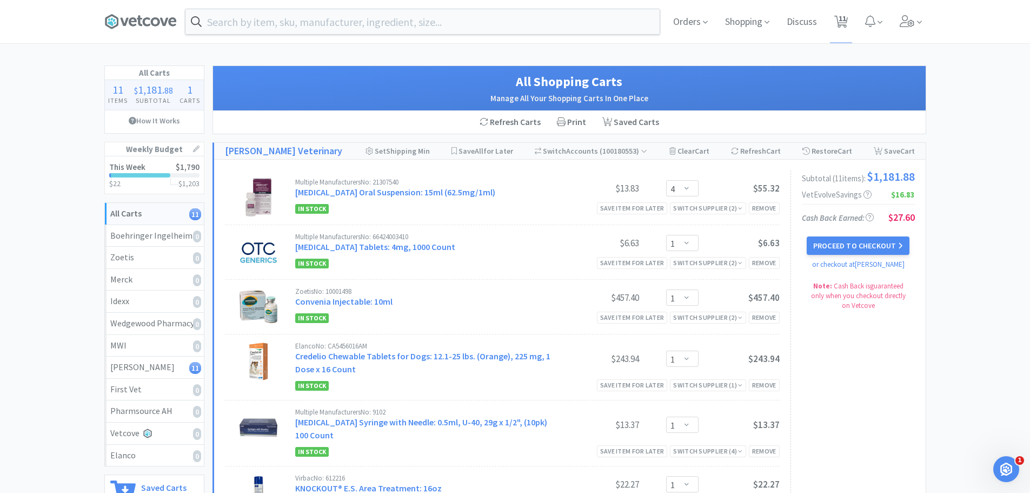
click at [160, 9] on span at bounding box center [144, 21] width 81 height 43
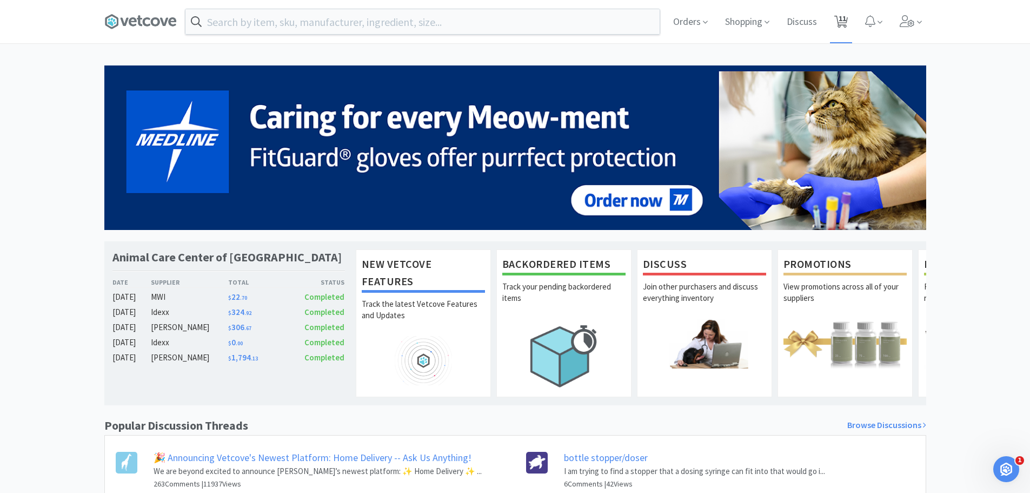
click at [832, 21] on span "11" at bounding box center [841, 21] width 22 height 43
select select "4"
select select "1"
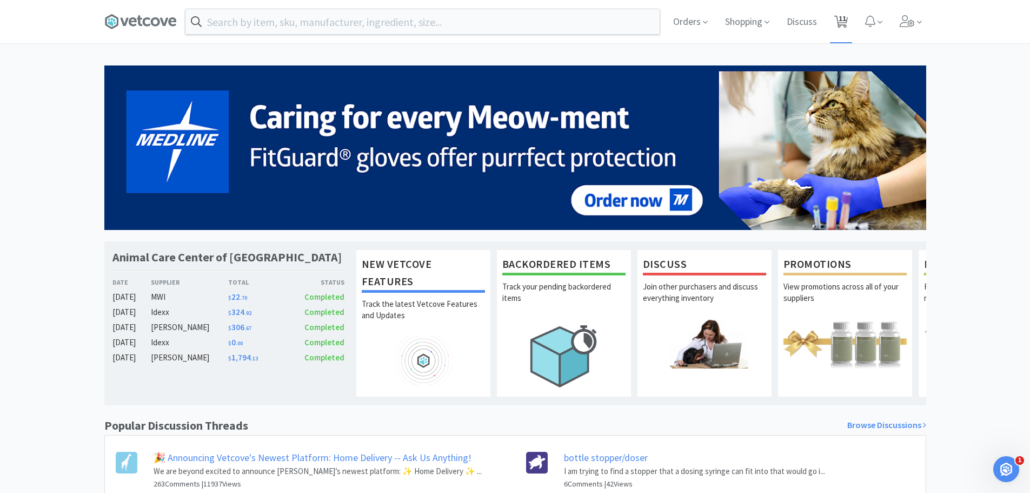
select select "1"
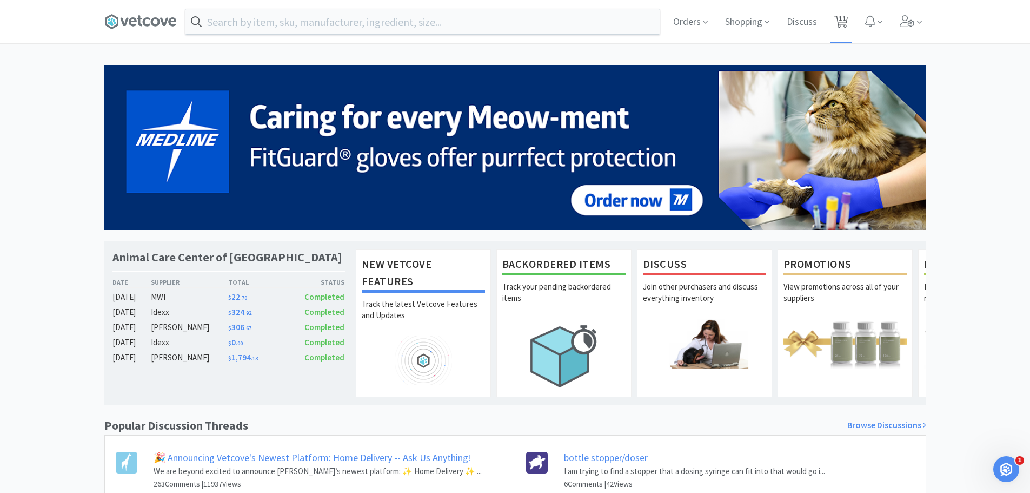
select select "1"
select select "5"
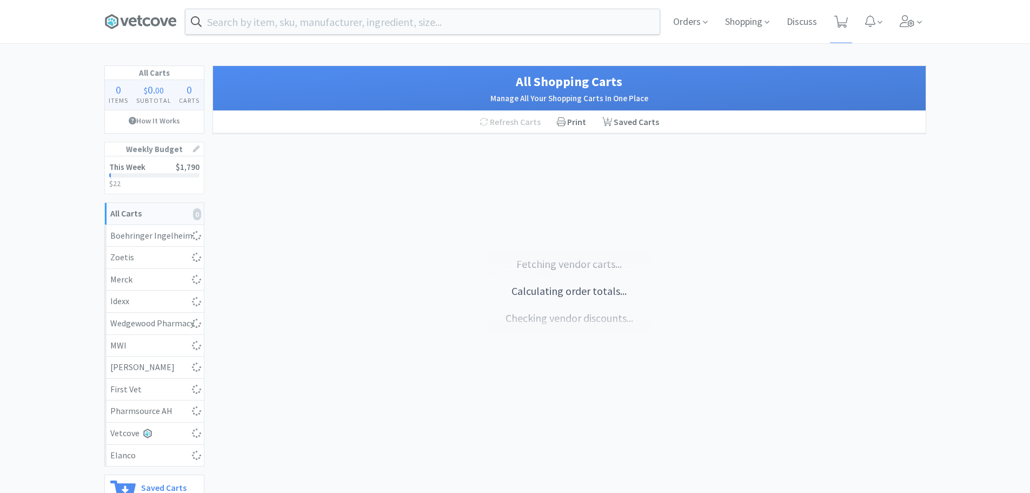
select select "4"
select select "1"
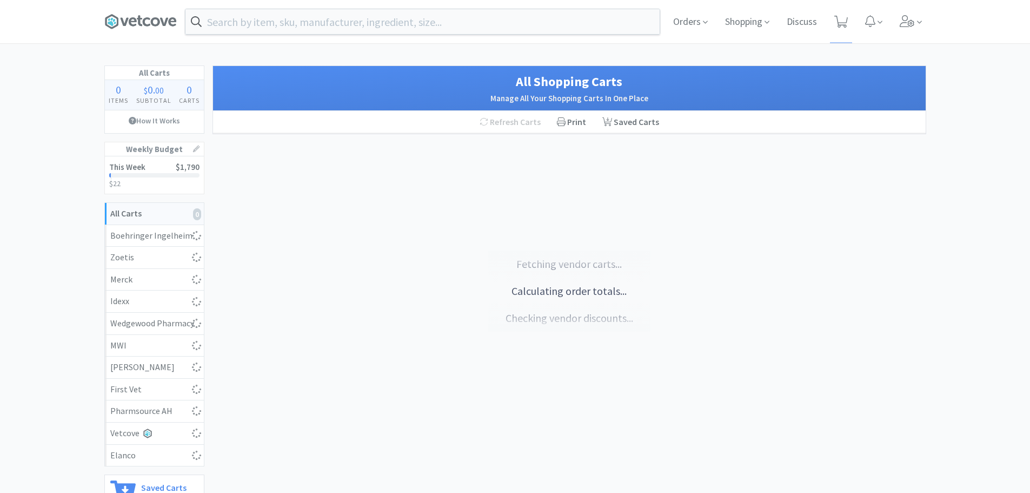
select select "1"
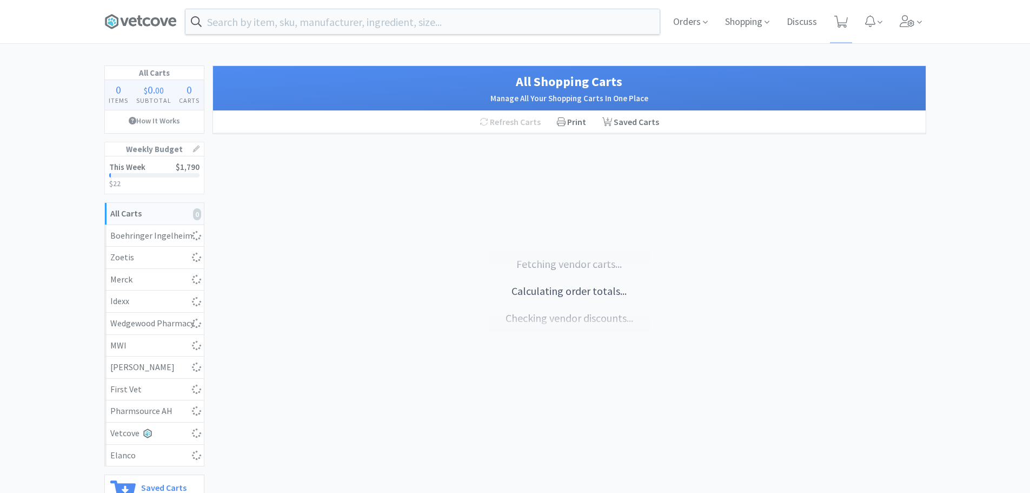
select select "5"
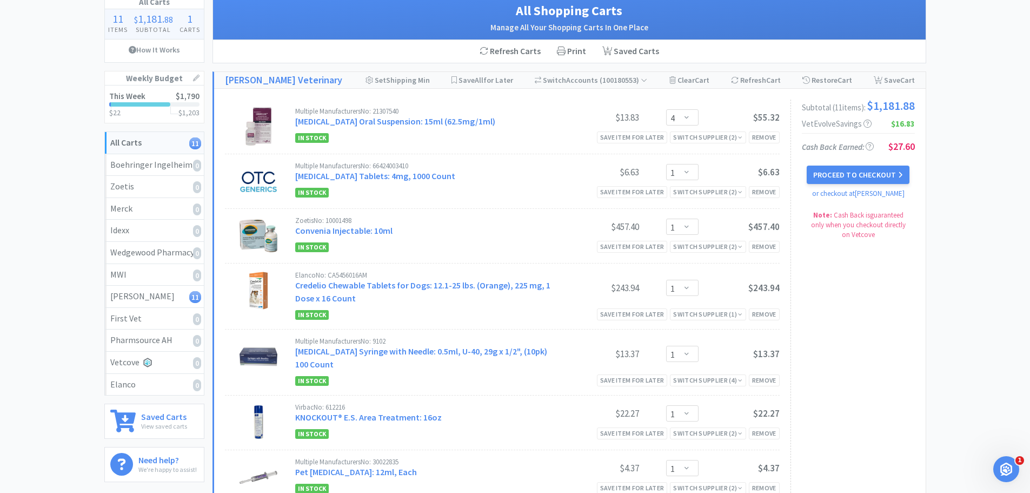
scroll to position [54, 0]
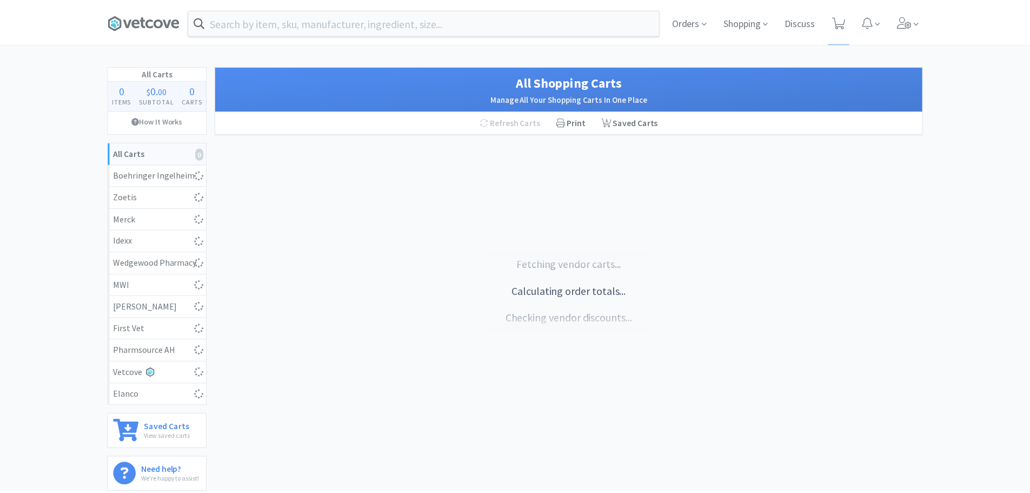
scroll to position [54, 0]
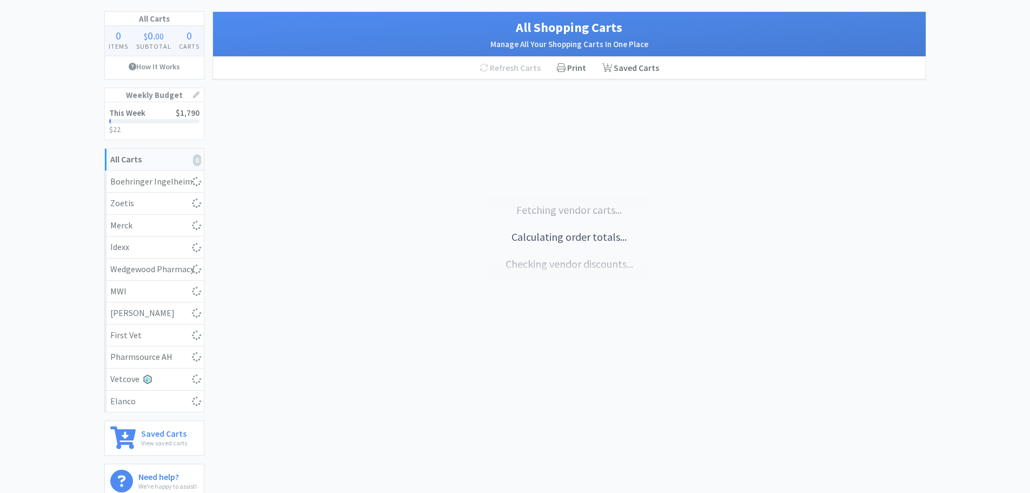
select select "4"
select select "1"
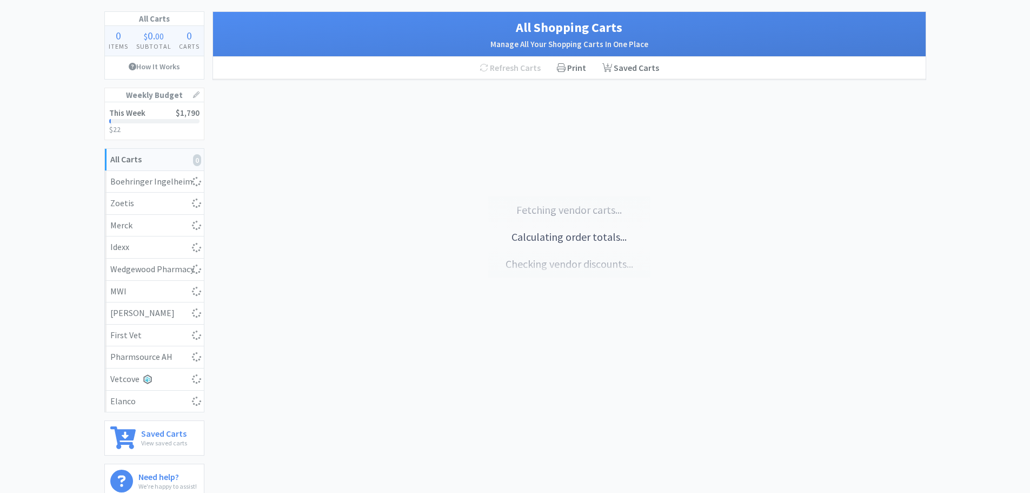
select select "1"
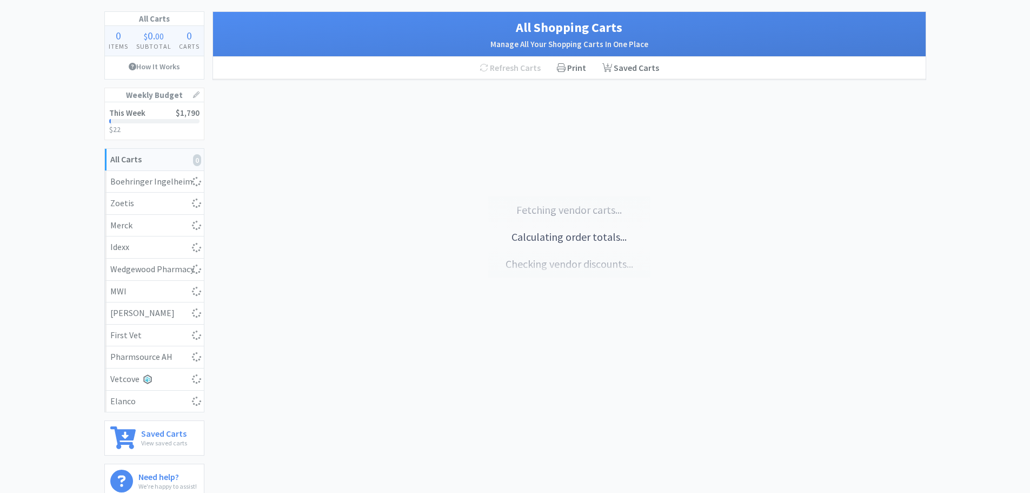
select select "5"
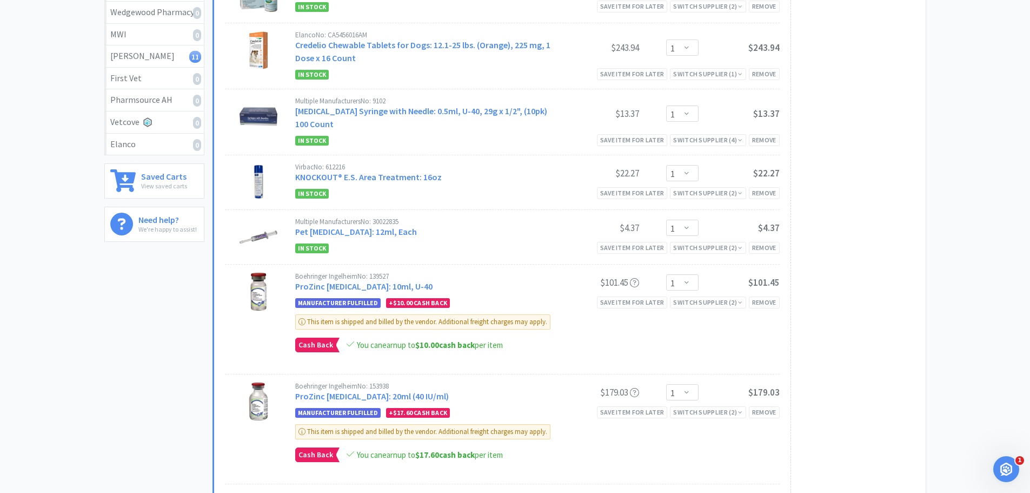
scroll to position [0, 0]
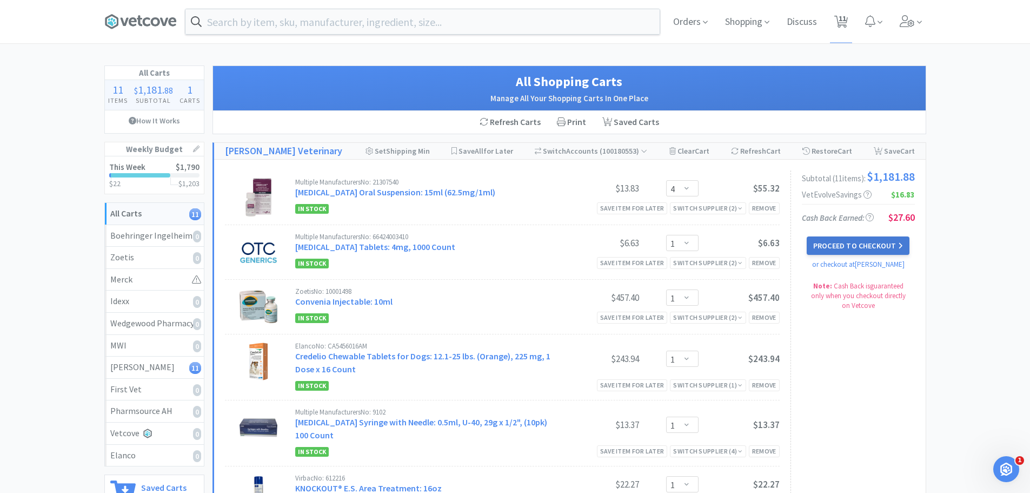
click at [830, 248] on button "Proceed to Checkout" at bounding box center [858, 245] width 103 height 18
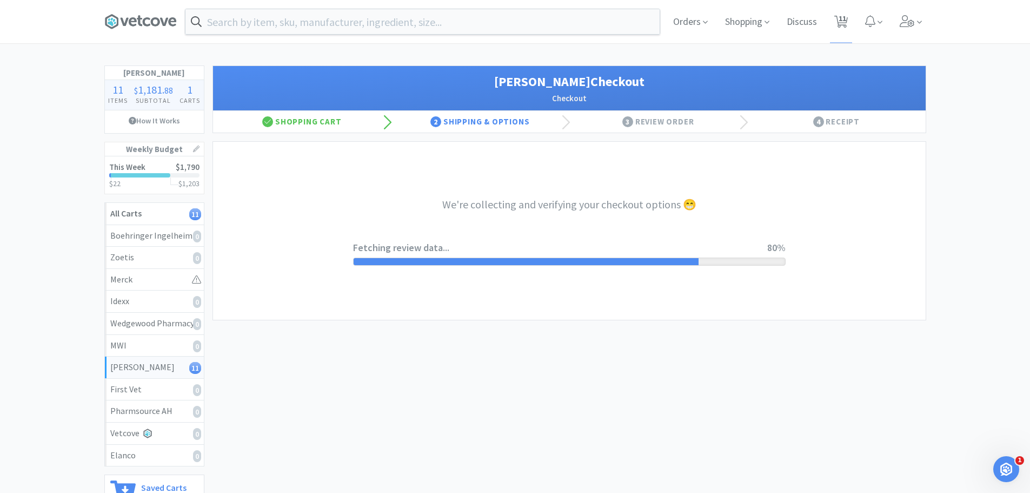
select select "1"
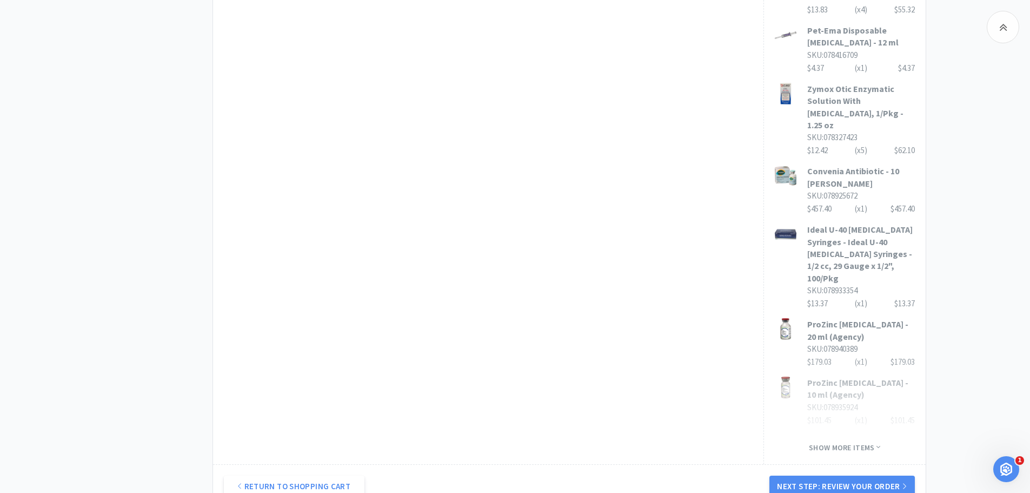
scroll to position [748, 0]
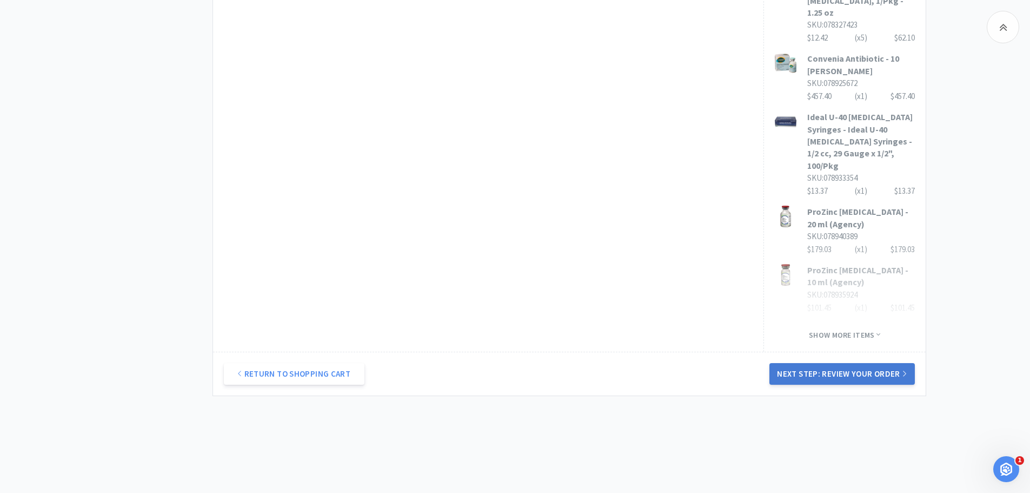
click at [863, 363] on button "Next Step: Review Your Order" at bounding box center [842, 374] width 145 height 22
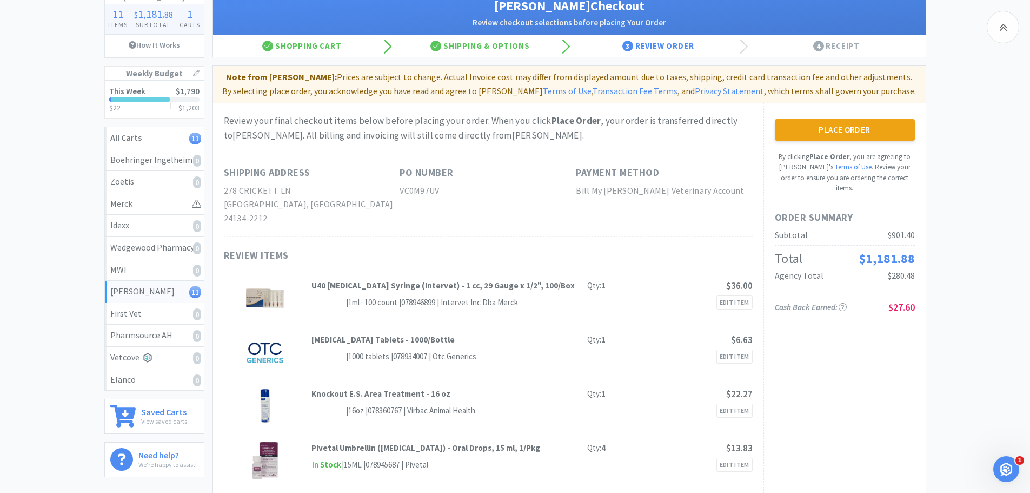
scroll to position [0, 0]
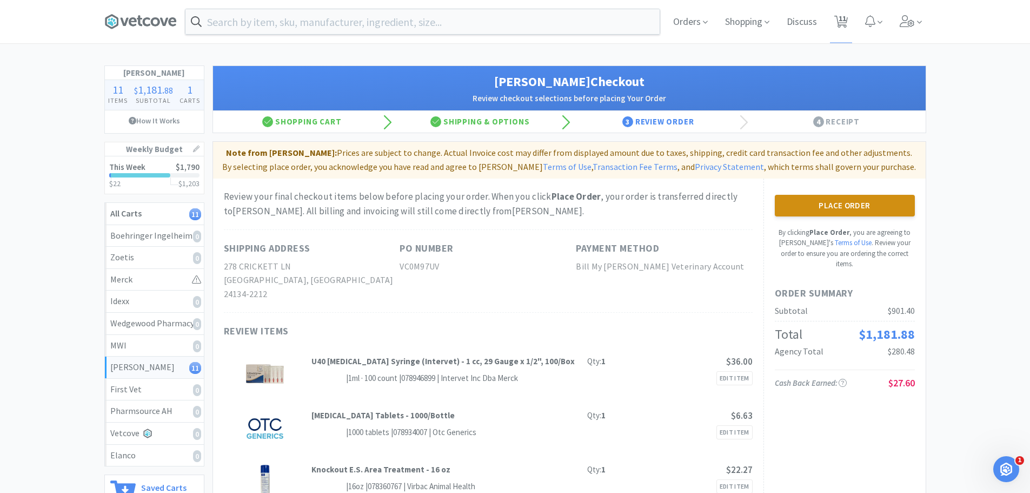
click at [845, 208] on button "Place Order" at bounding box center [845, 206] width 140 height 22
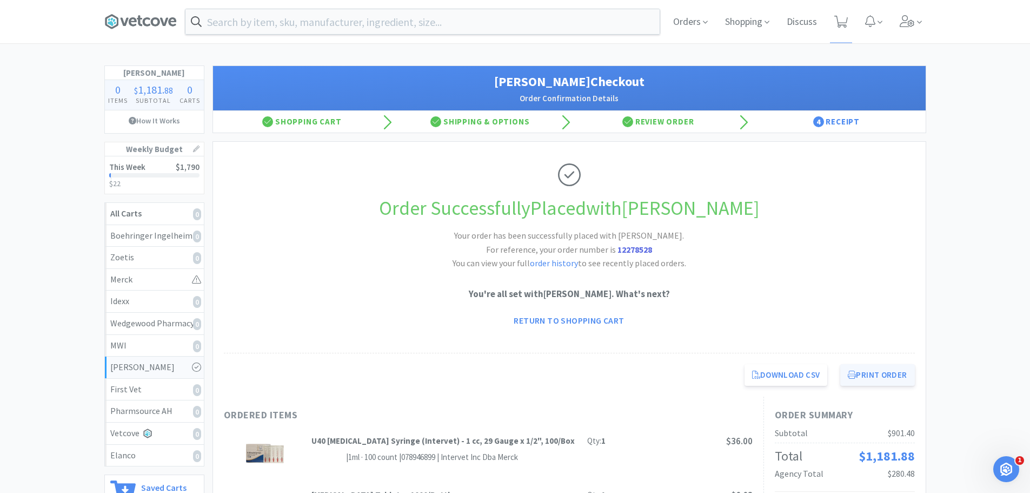
click at [883, 373] on button "Print Order" at bounding box center [878, 375] width 74 height 22
click at [129, 12] on span at bounding box center [144, 21] width 81 height 43
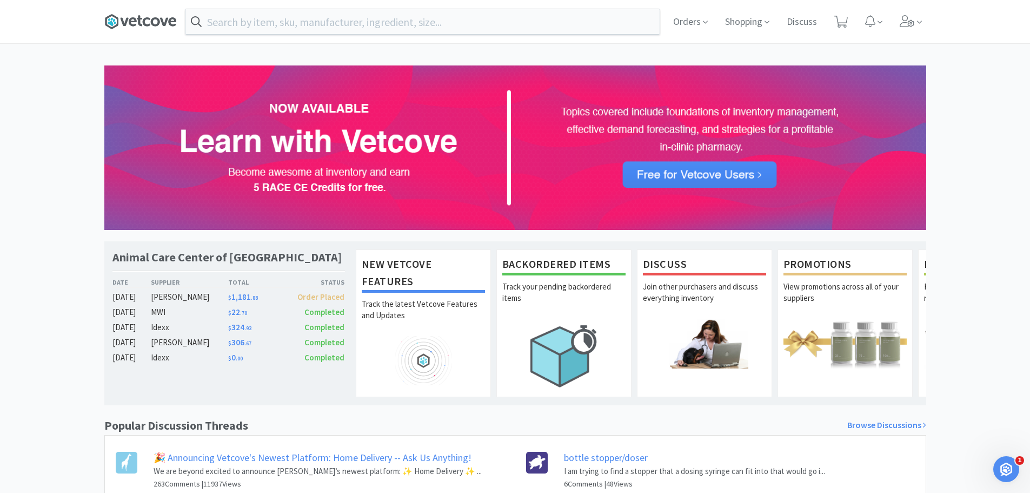
click at [148, 24] on icon at bounding box center [140, 22] width 72 height 16
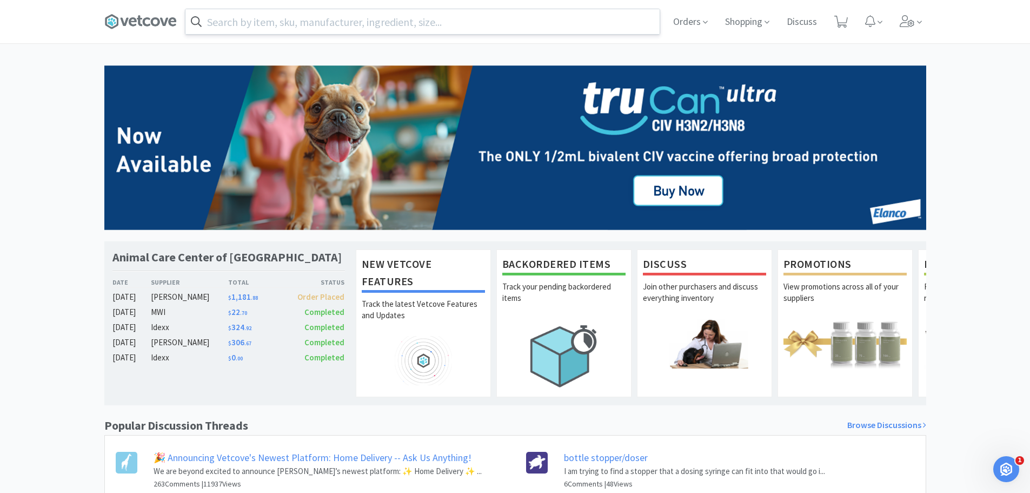
click at [336, 20] on input "text" at bounding box center [423, 21] width 474 height 25
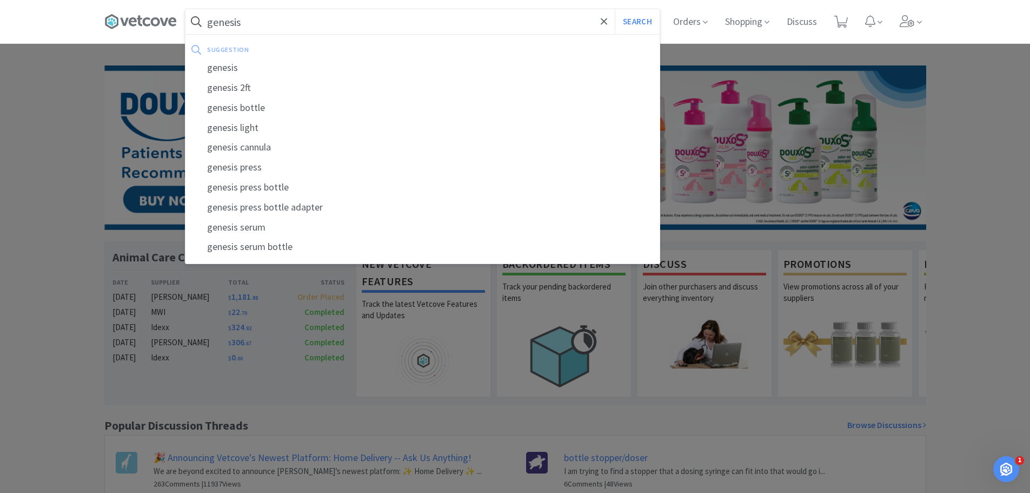
type input "genesis"
click at [615, 9] on button "Search" at bounding box center [637, 21] width 45 height 25
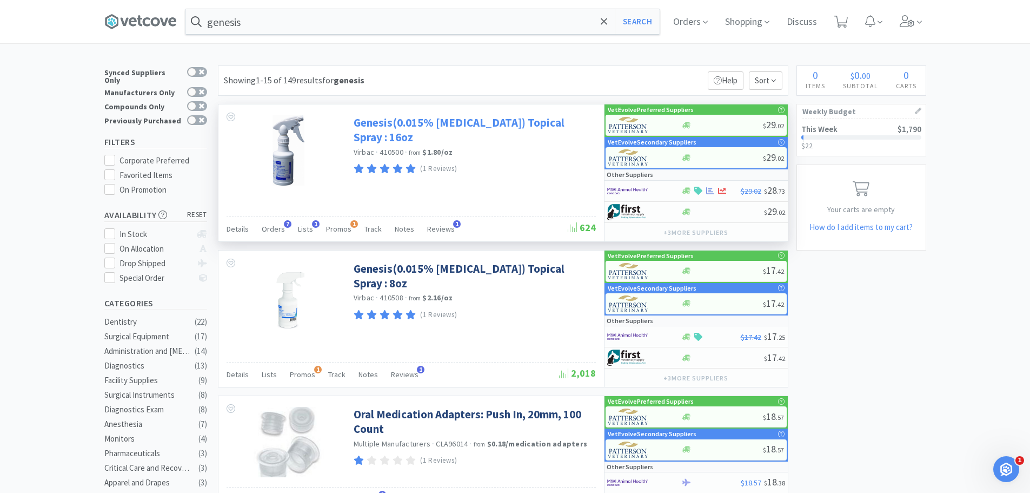
click at [489, 128] on link "Genesis(0.015% [MEDICAL_DATA]) Topical Spray : 16oz" at bounding box center [474, 130] width 240 height 30
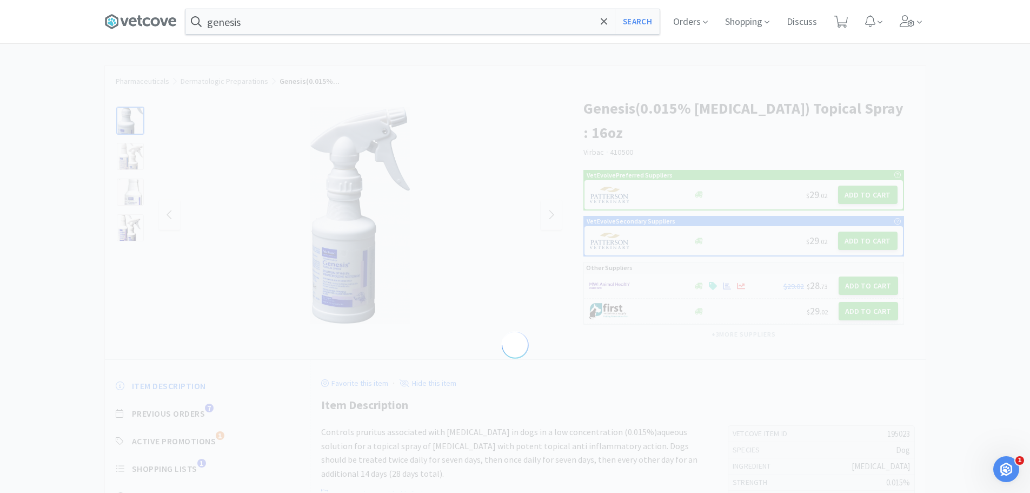
select select "195023"
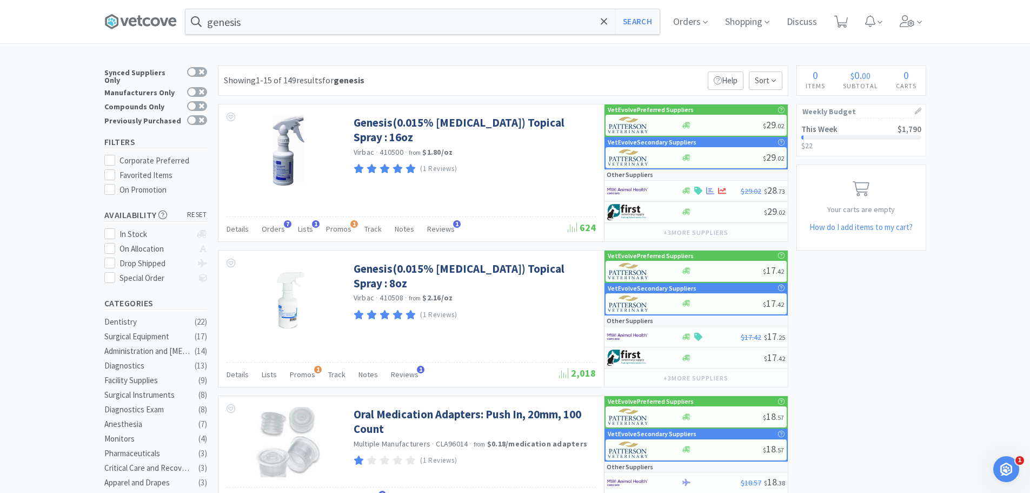
scroll to position [54, 0]
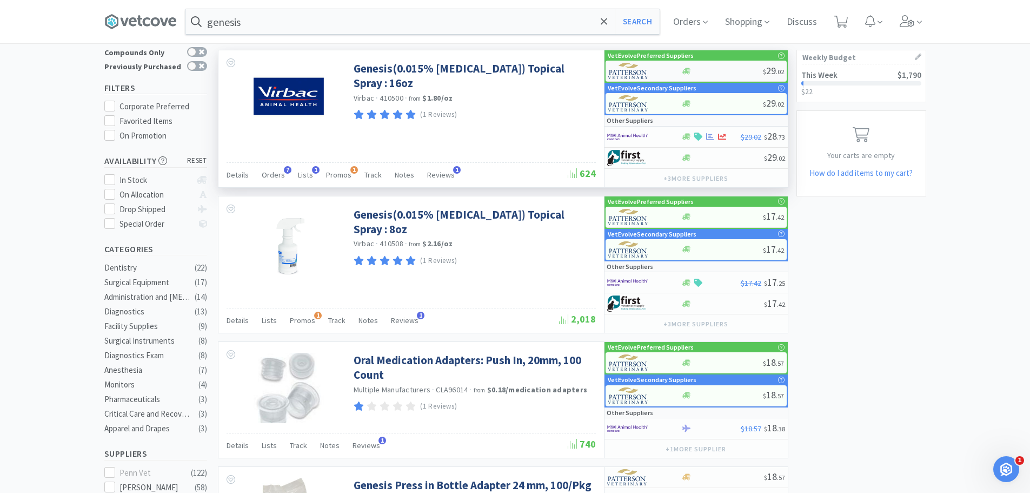
click at [731, 69] on div at bounding box center [723, 71] width 82 height 8
select select "1"
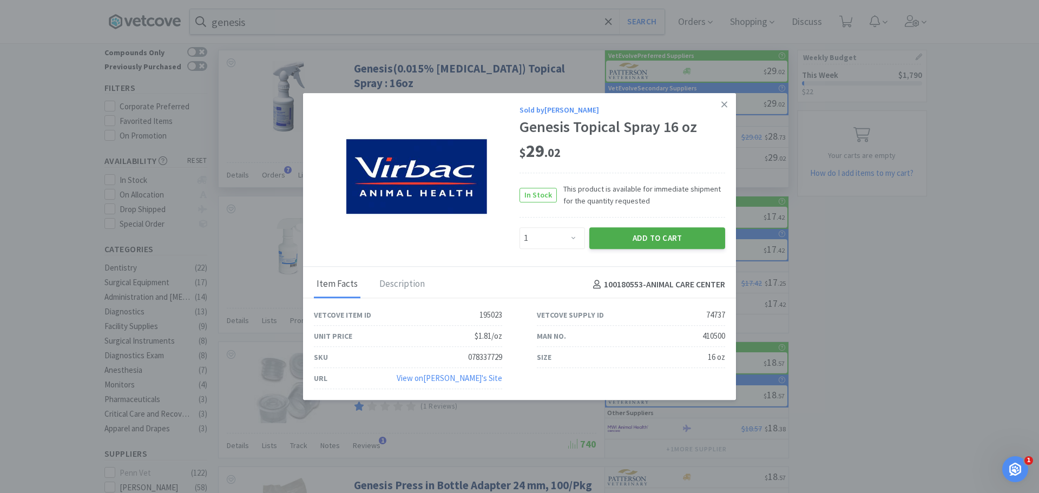
click at [662, 235] on button "Add to Cart" at bounding box center [657, 238] width 136 height 22
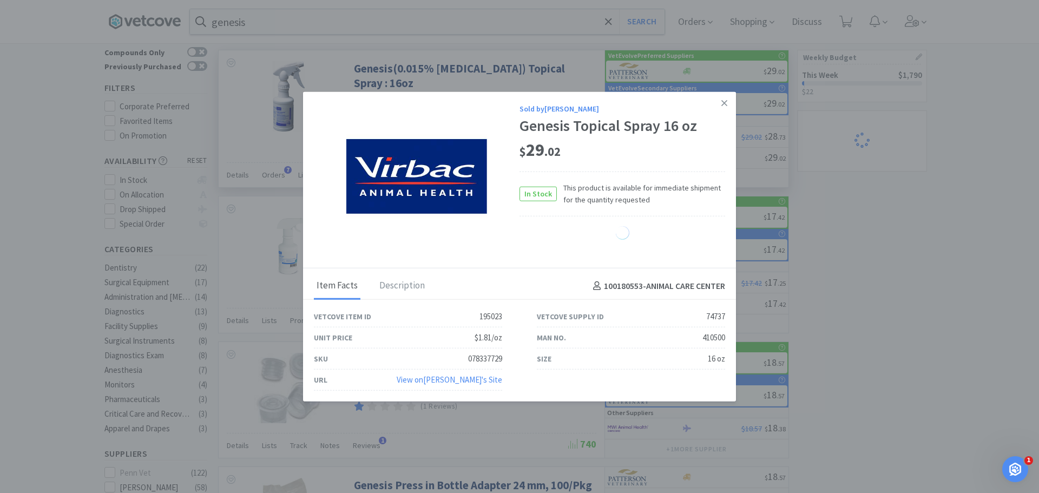
select select "1"
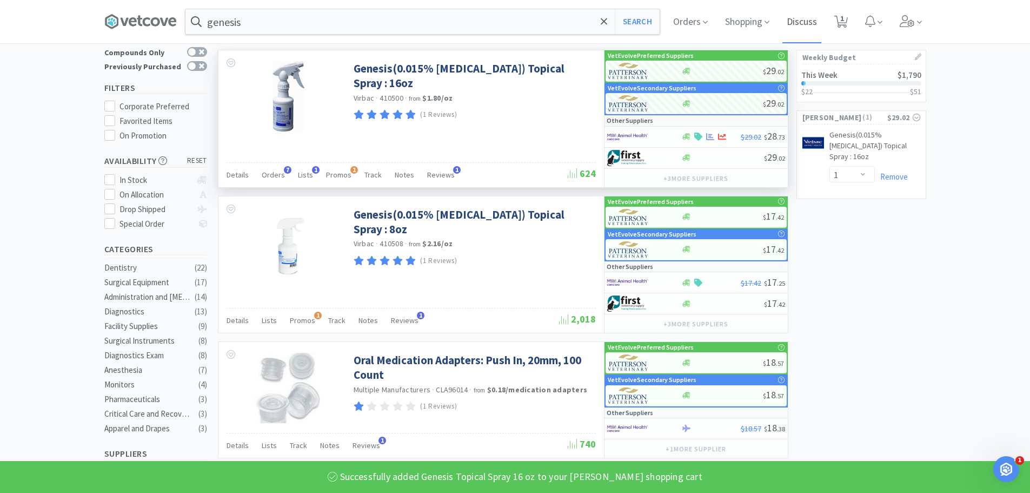
drag, startPoint x: 877, startPoint y: 24, endPoint x: 797, endPoint y: 39, distance: 80.8
click at [876, 24] on icon at bounding box center [870, 21] width 10 height 12
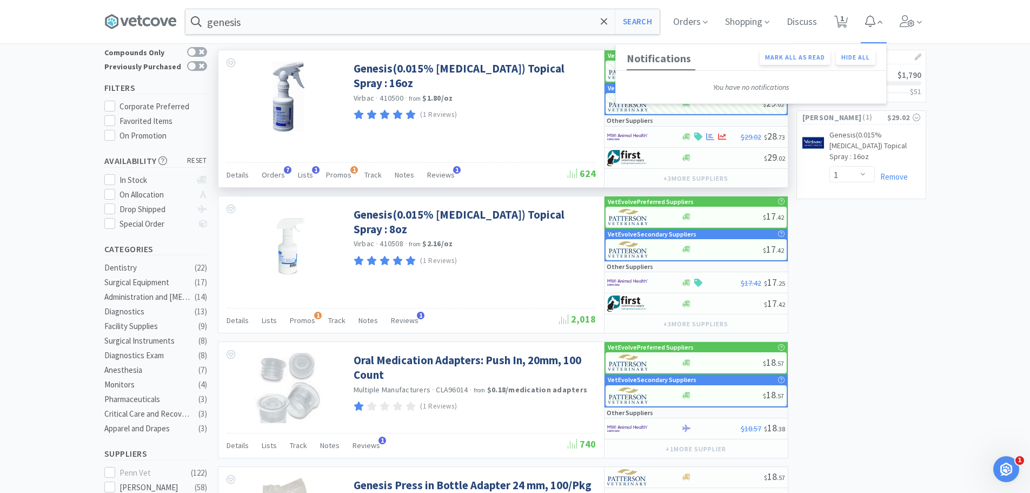
click at [875, 23] on icon at bounding box center [870, 21] width 10 height 12
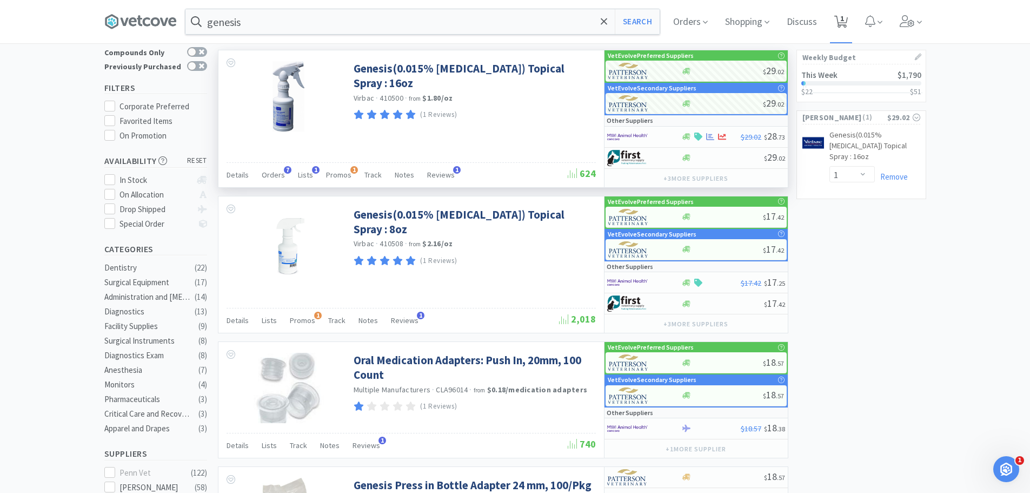
click at [853, 22] on span "1" at bounding box center [841, 21] width 22 height 43
select select "1"
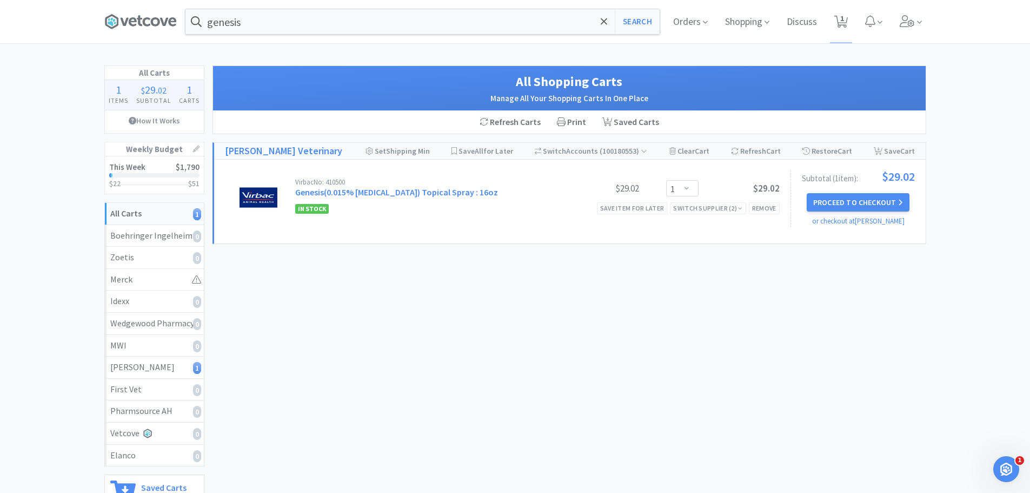
click at [27, 157] on div "All Carts 1 Items $ 29 . 02 Subtotal 1 Carts How It Works Weekly Budget This We…" at bounding box center [515, 312] width 1030 height 495
click at [762, 206] on div "Remove" at bounding box center [764, 207] width 31 height 11
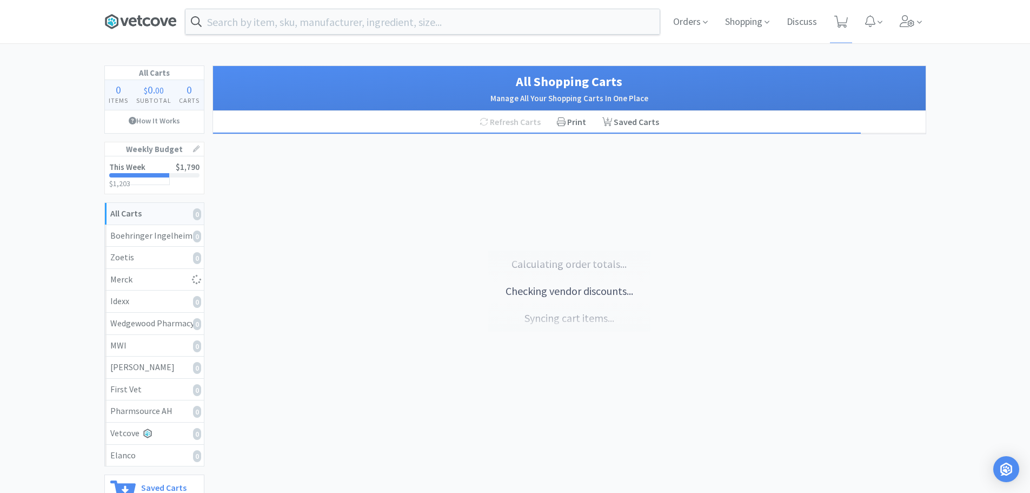
click at [161, 14] on icon at bounding box center [140, 22] width 72 height 16
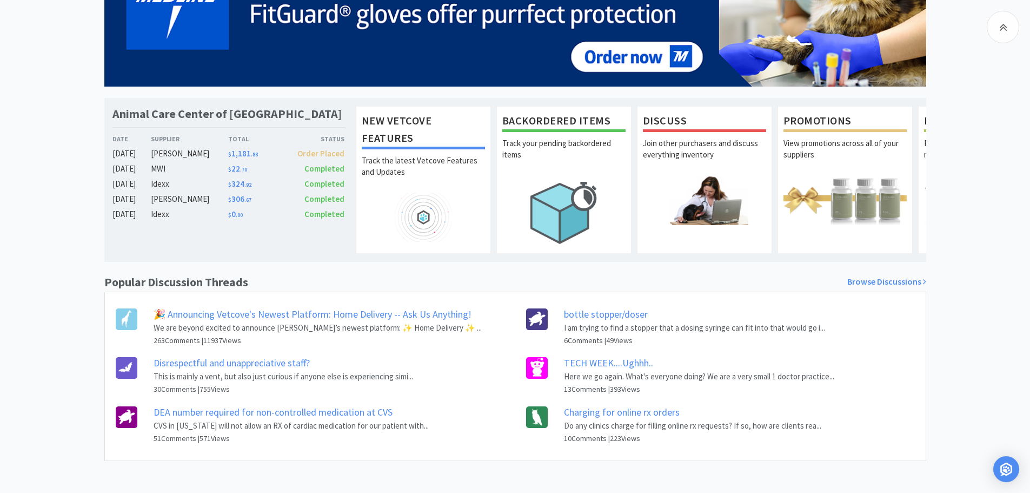
scroll to position [152, 0]
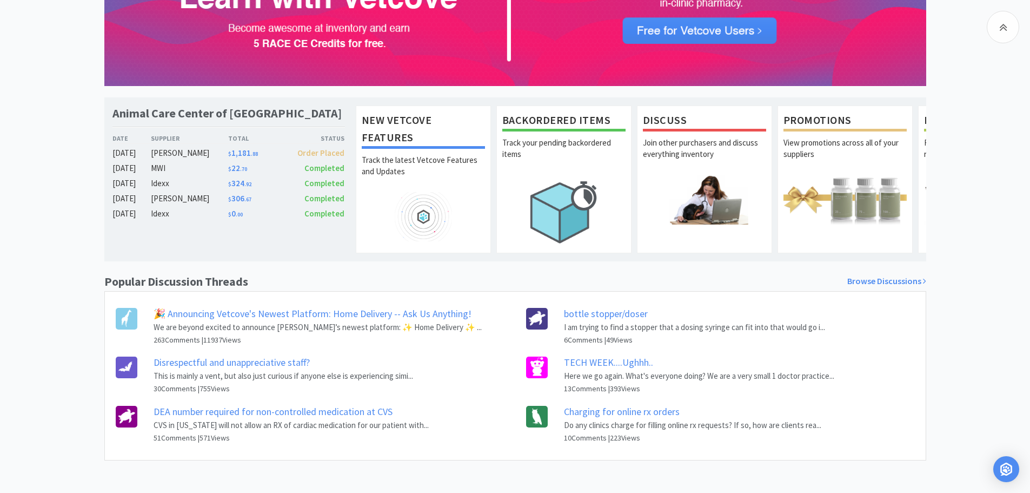
click at [585, 365] on link "TECH WEEK....Ughhh.." at bounding box center [608, 362] width 89 height 12
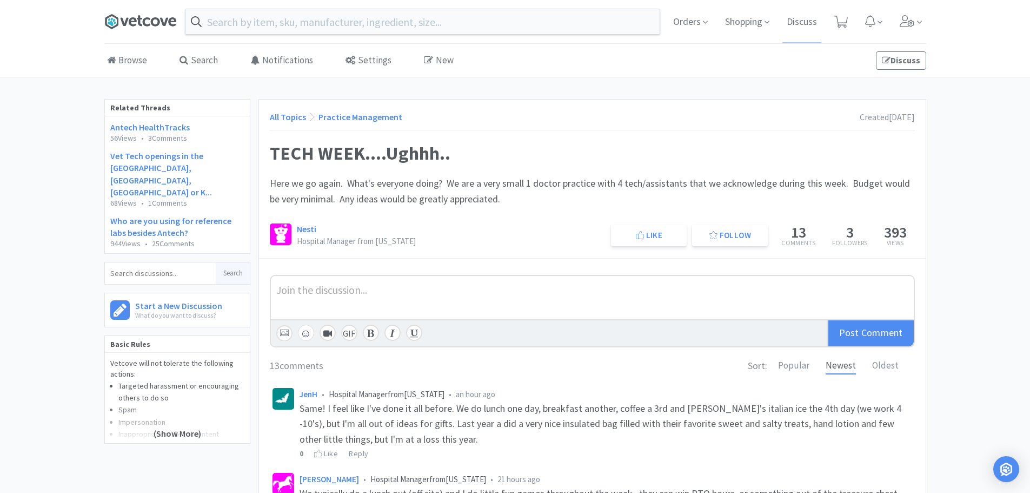
click at [124, 27] on icon at bounding box center [140, 22] width 72 height 16
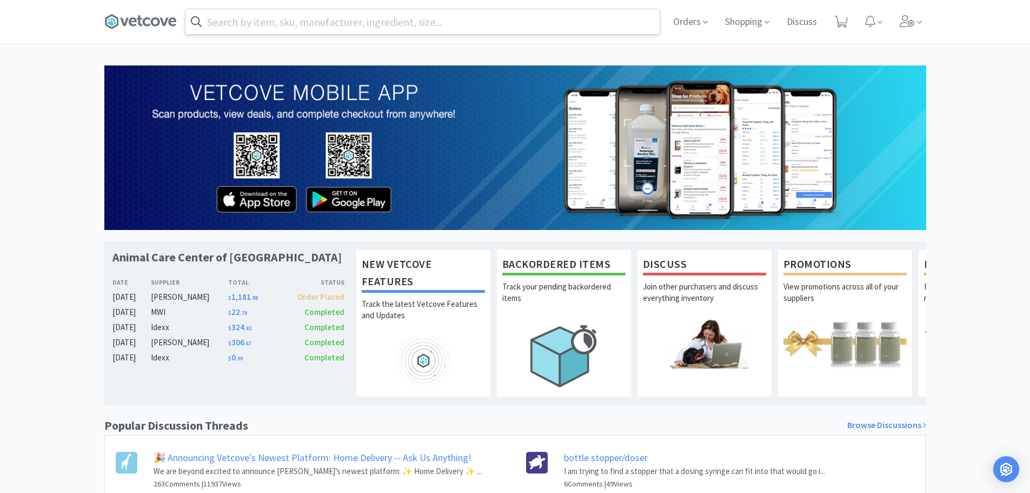
click at [443, 25] on input "text" at bounding box center [423, 21] width 474 height 25
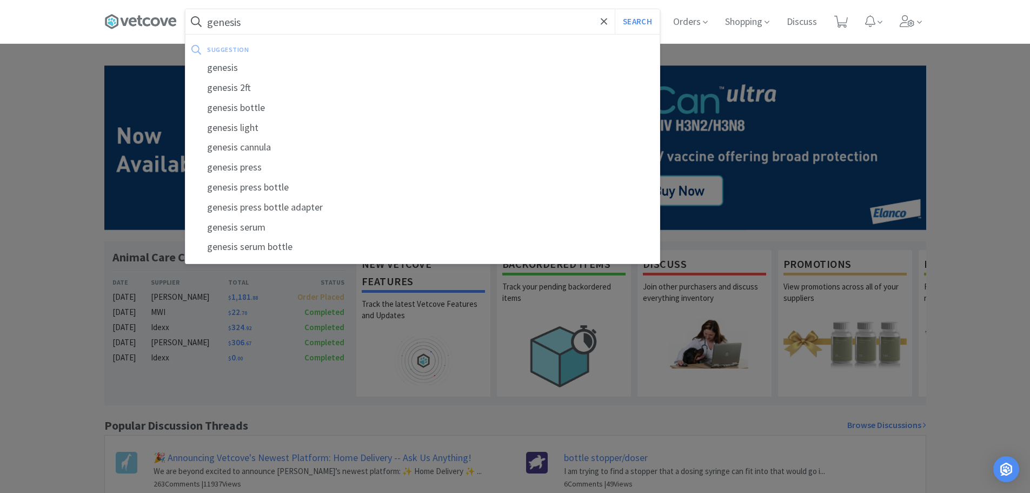
type input "genesis"
click at [615, 9] on button "Search" at bounding box center [637, 21] width 45 height 25
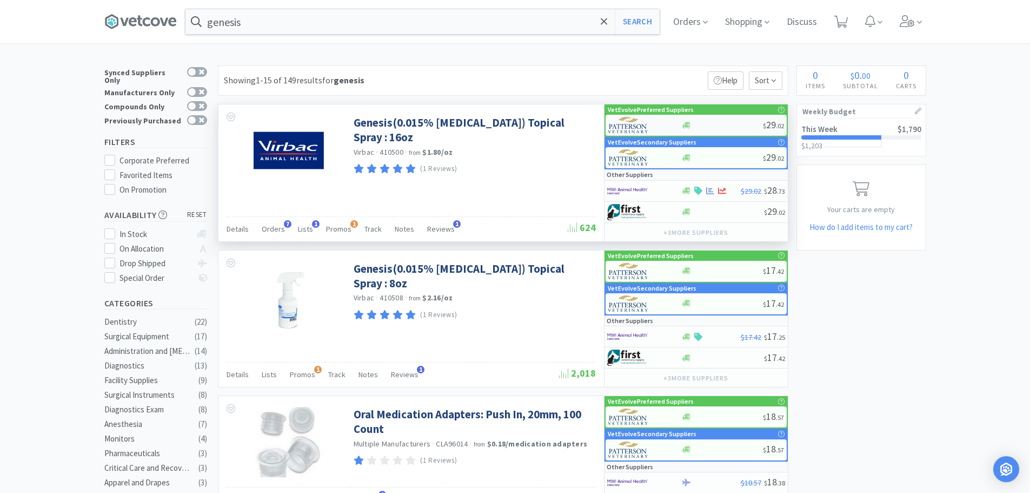
click at [723, 120] on div "$ 29 . 02" at bounding box center [696, 125] width 181 height 21
select select "1"
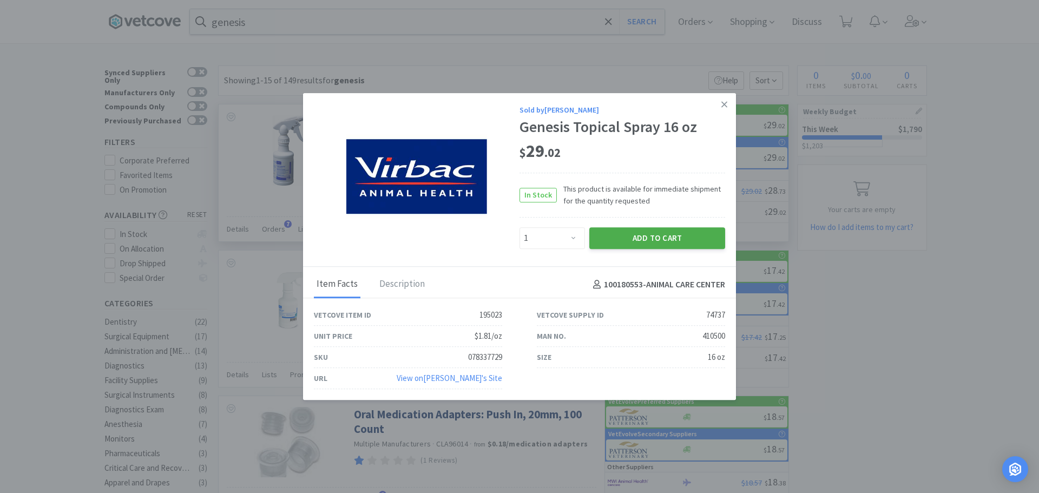
click at [639, 236] on button "Add to Cart" at bounding box center [657, 238] width 136 height 22
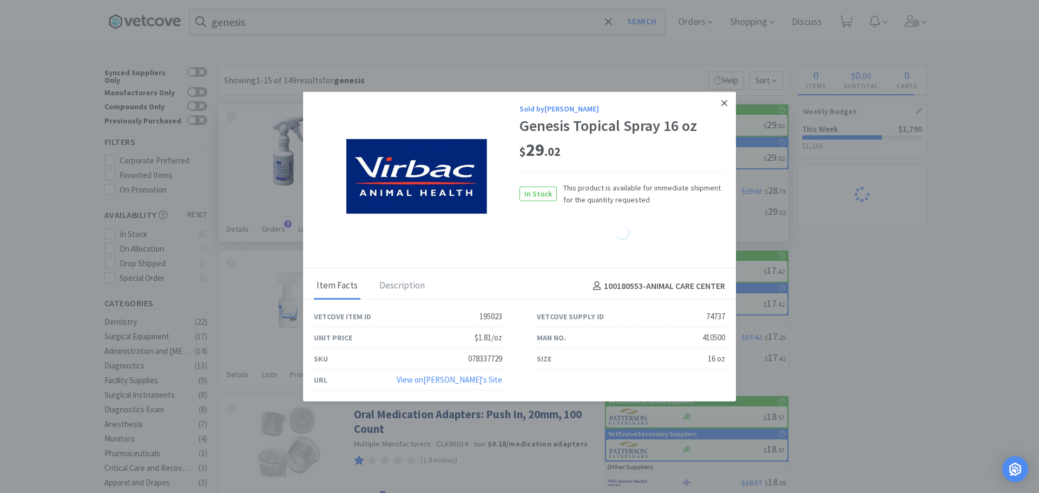
select select "1"
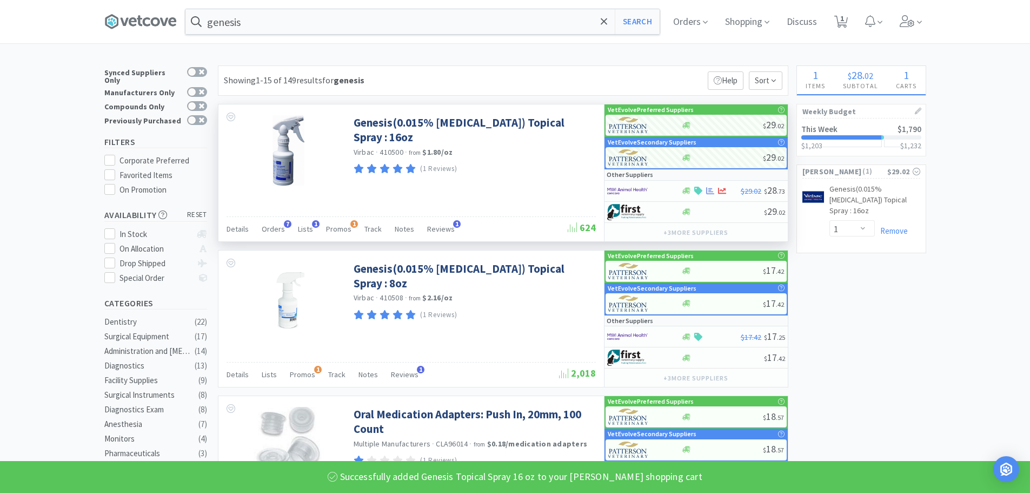
click at [153, 9] on span at bounding box center [144, 21] width 81 height 43
